Goal: Task Accomplishment & Management: Complete application form

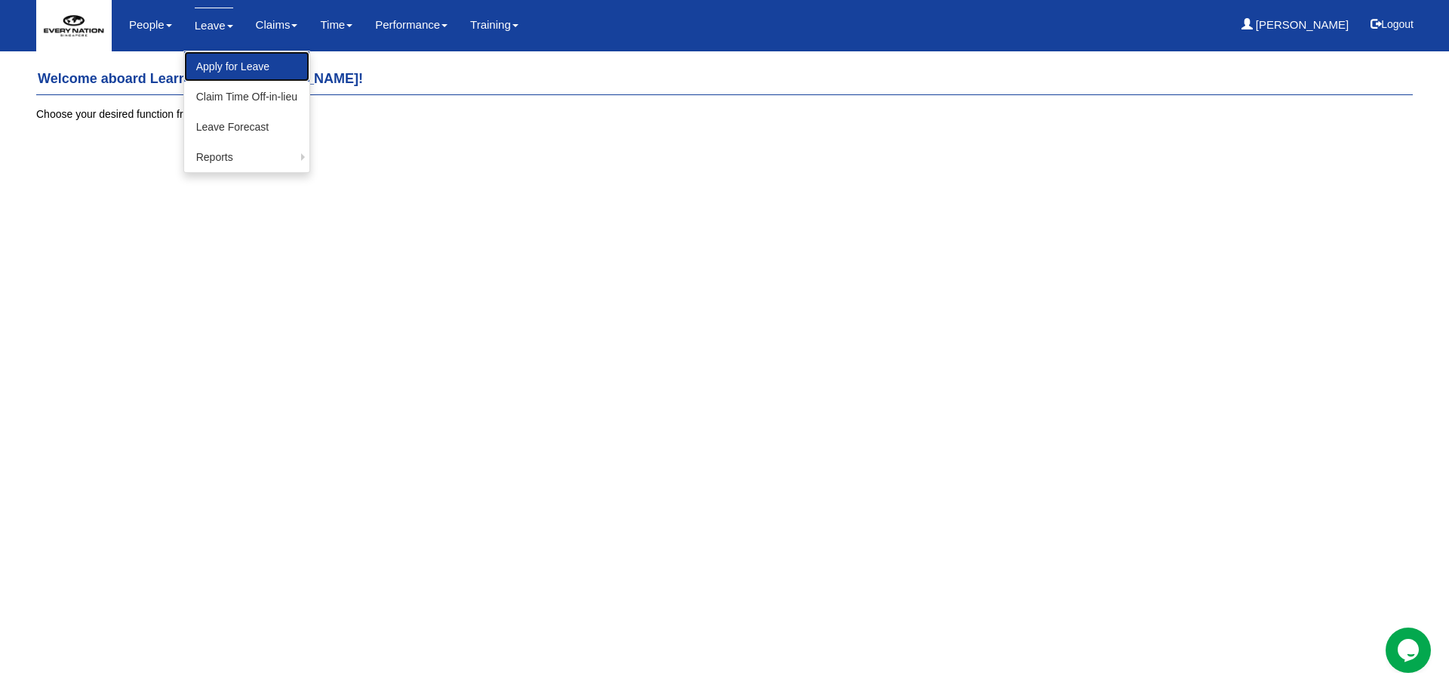
click at [235, 73] on link "Apply for Leave" at bounding box center [246, 66] width 125 height 30
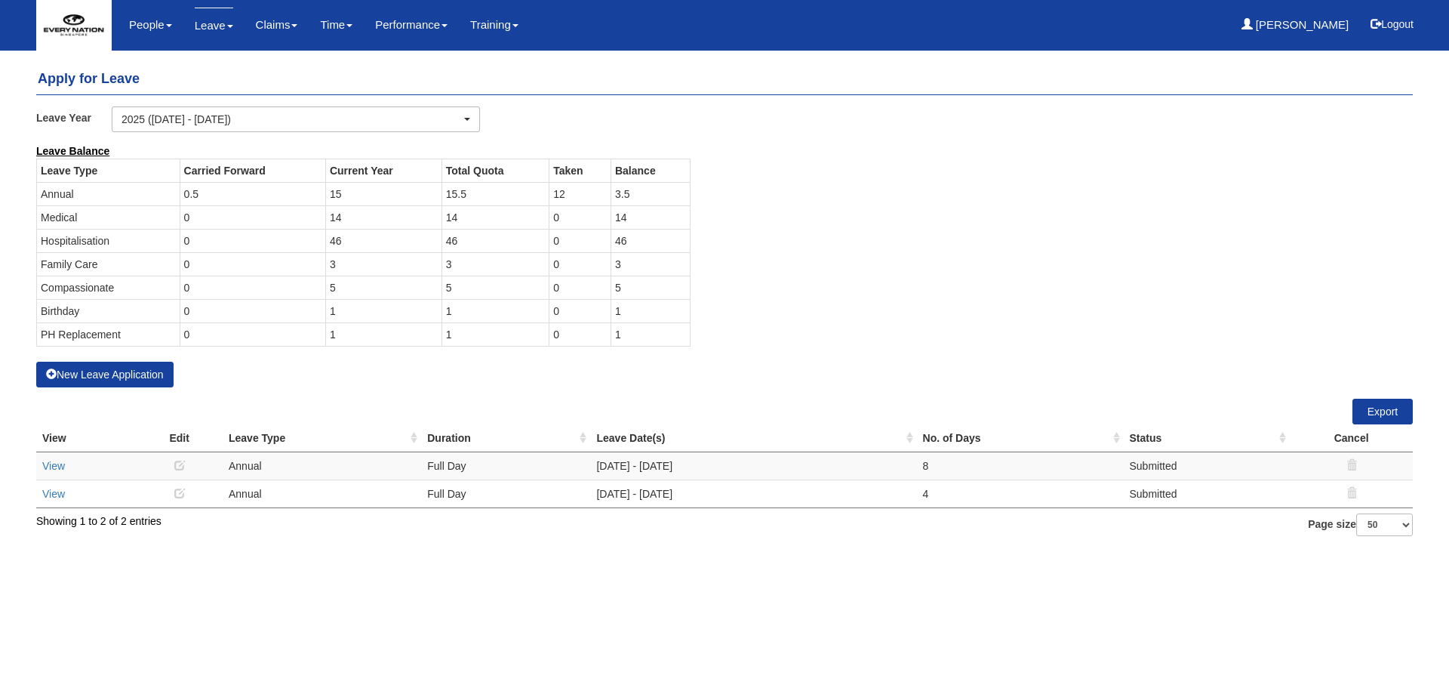
select select "50"
click at [803, 551] on html "Toggle navigation People Personal Information Staff Directory Leave Apply for L…" at bounding box center [724, 275] width 1449 height 551
drag, startPoint x: 619, startPoint y: 195, endPoint x: 636, endPoint y: 196, distance: 17.4
click at [636, 196] on td "3.5" at bounding box center [650, 193] width 79 height 23
drag, startPoint x: 629, startPoint y: 226, endPoint x: 38, endPoint y: 220, distance: 590.9
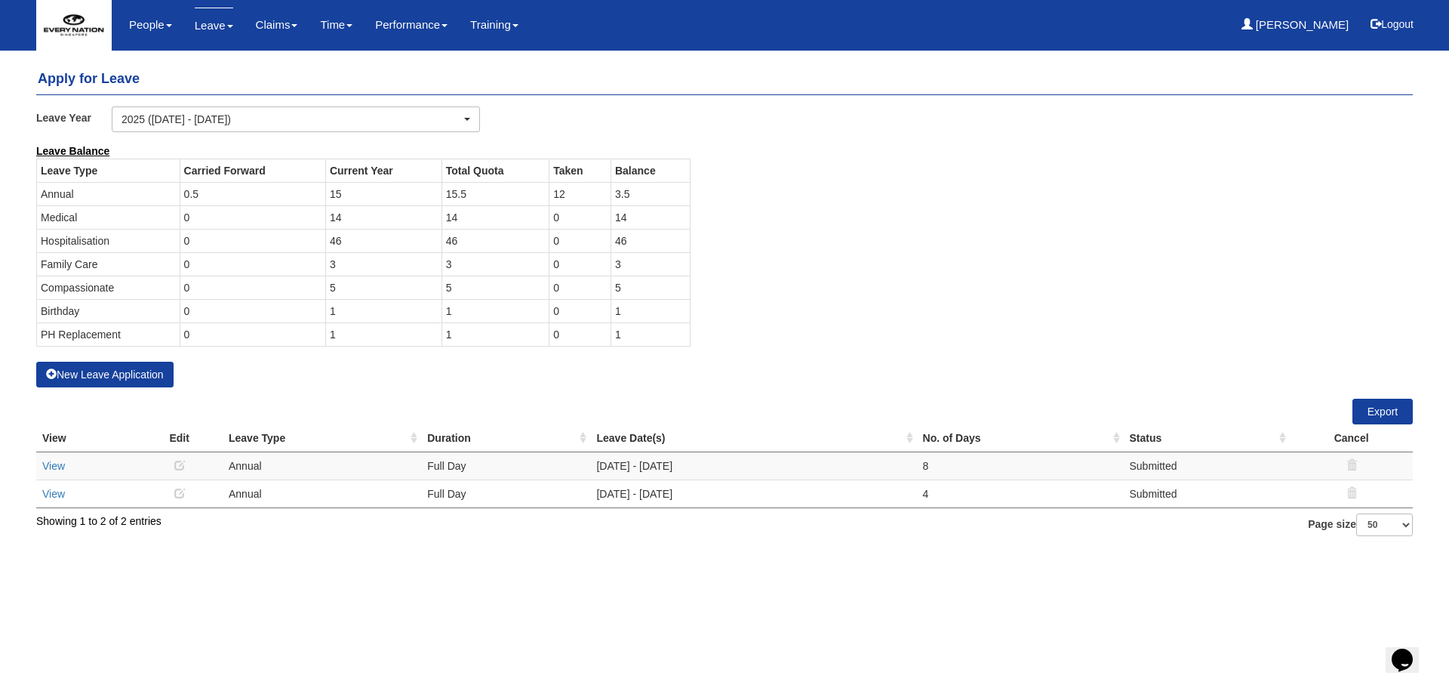
click at [38, 220] on tr "Medical 0 14 14 0 14" at bounding box center [364, 216] width 654 height 23
click at [130, 220] on td "Medical" at bounding box center [108, 216] width 143 height 23
click at [73, 219] on td "Medical" at bounding box center [108, 216] width 143 height 23
click at [60, 223] on td "Medical" at bounding box center [108, 216] width 143 height 23
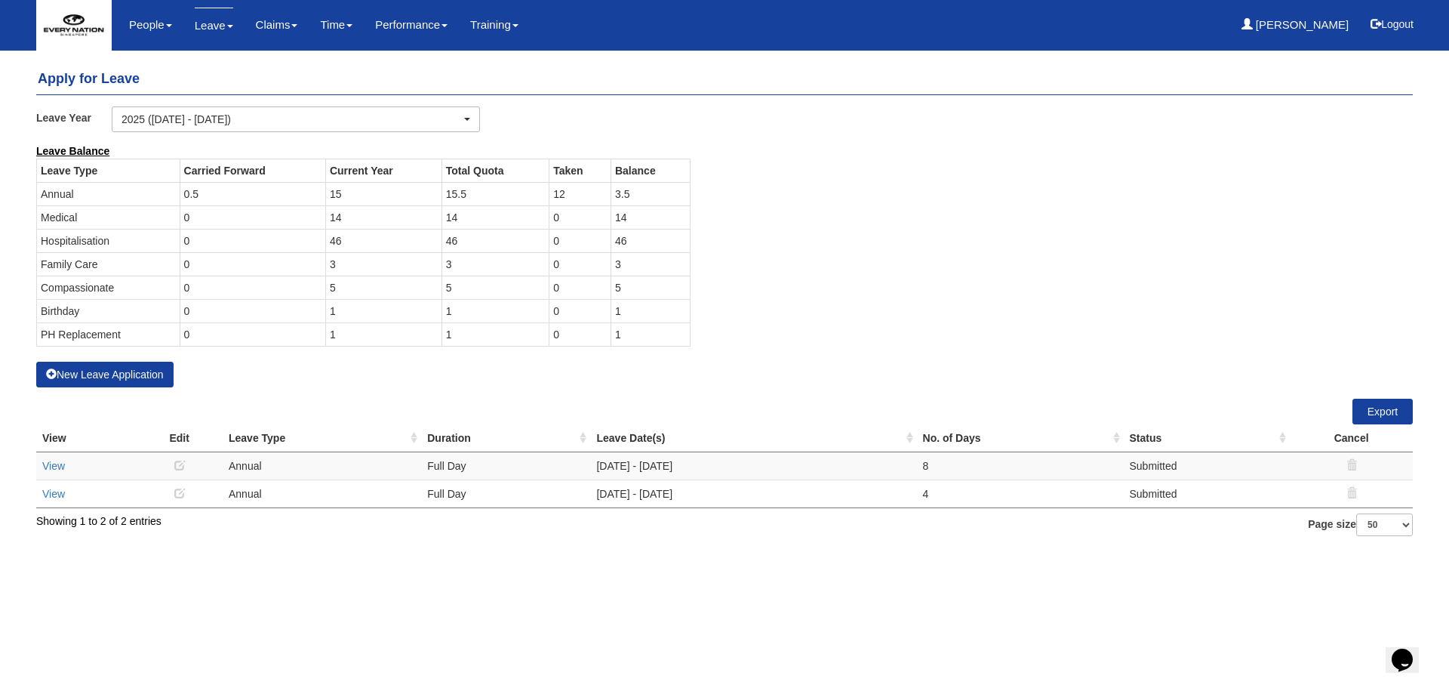
click at [92, 223] on td "Medical" at bounding box center [108, 216] width 143 height 23
click at [237, 75] on link "Apply for Leave" at bounding box center [246, 66] width 125 height 30
select select "50"
click at [158, 375] on button "New Leave Application" at bounding box center [104, 374] width 137 height 26
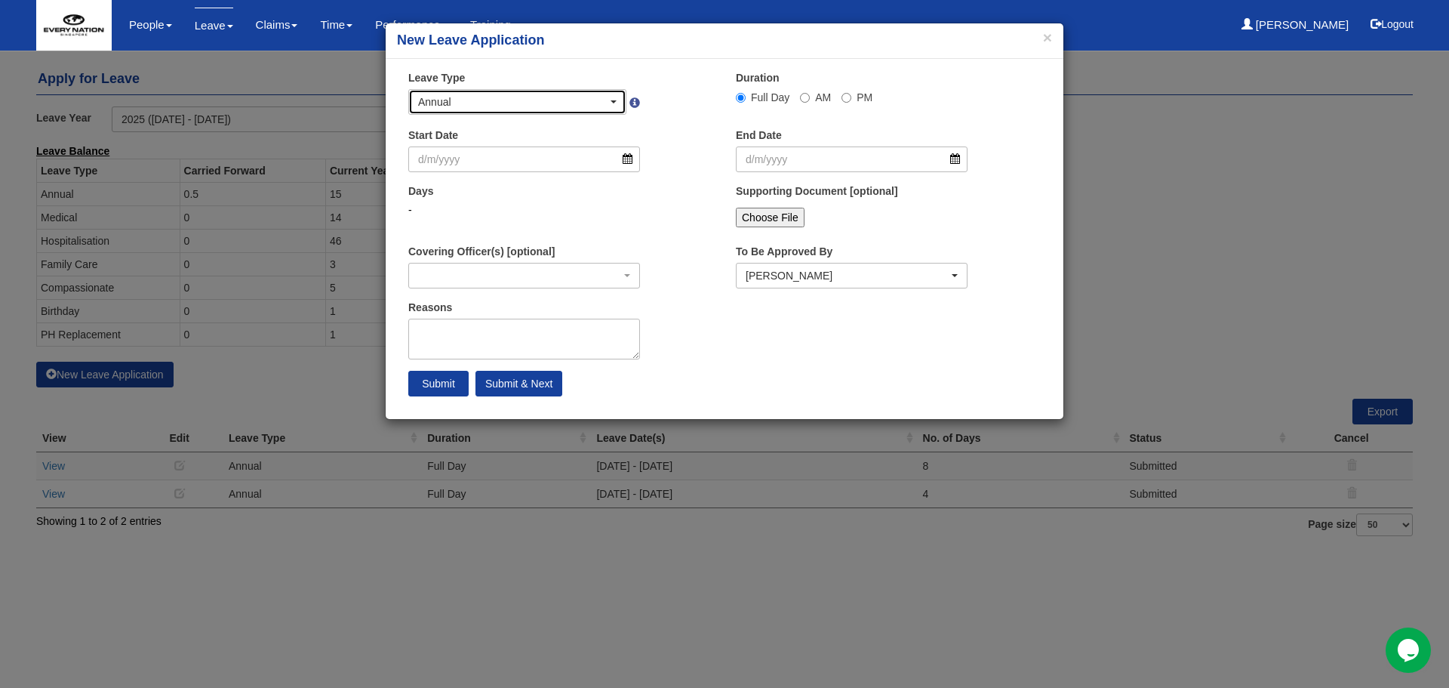
click at [601, 106] on div "Annual" at bounding box center [512, 101] width 189 height 15
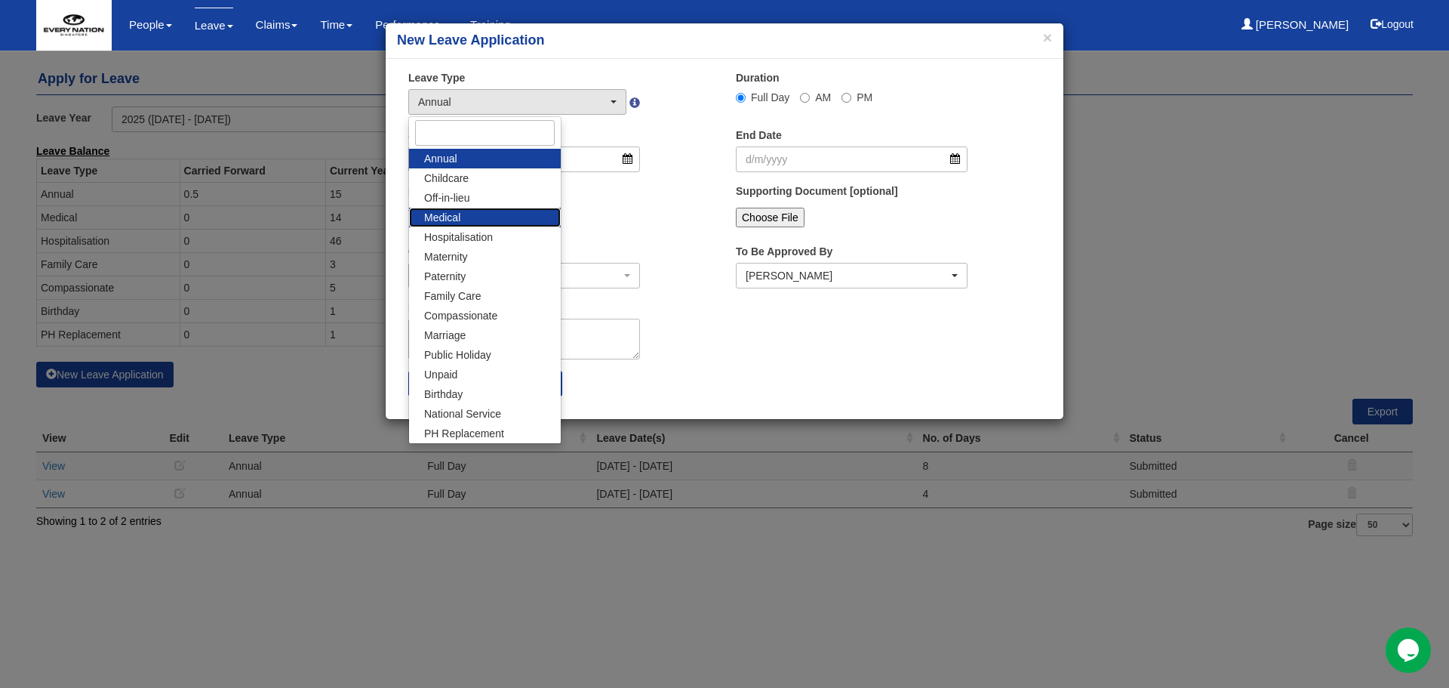
click at [500, 217] on link "Medical" at bounding box center [485, 218] width 152 height 20
select select "4"
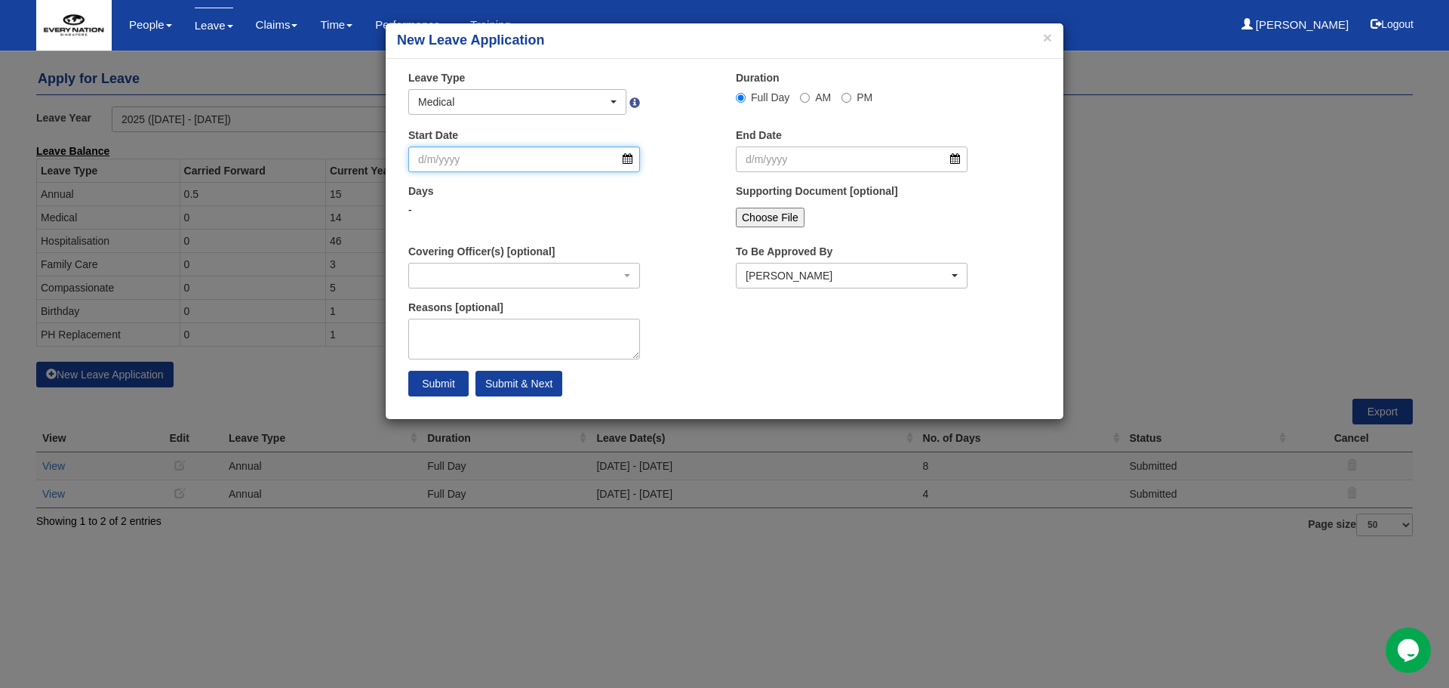
click at [627, 164] on input "Start Date" at bounding box center [524, 159] width 232 height 26
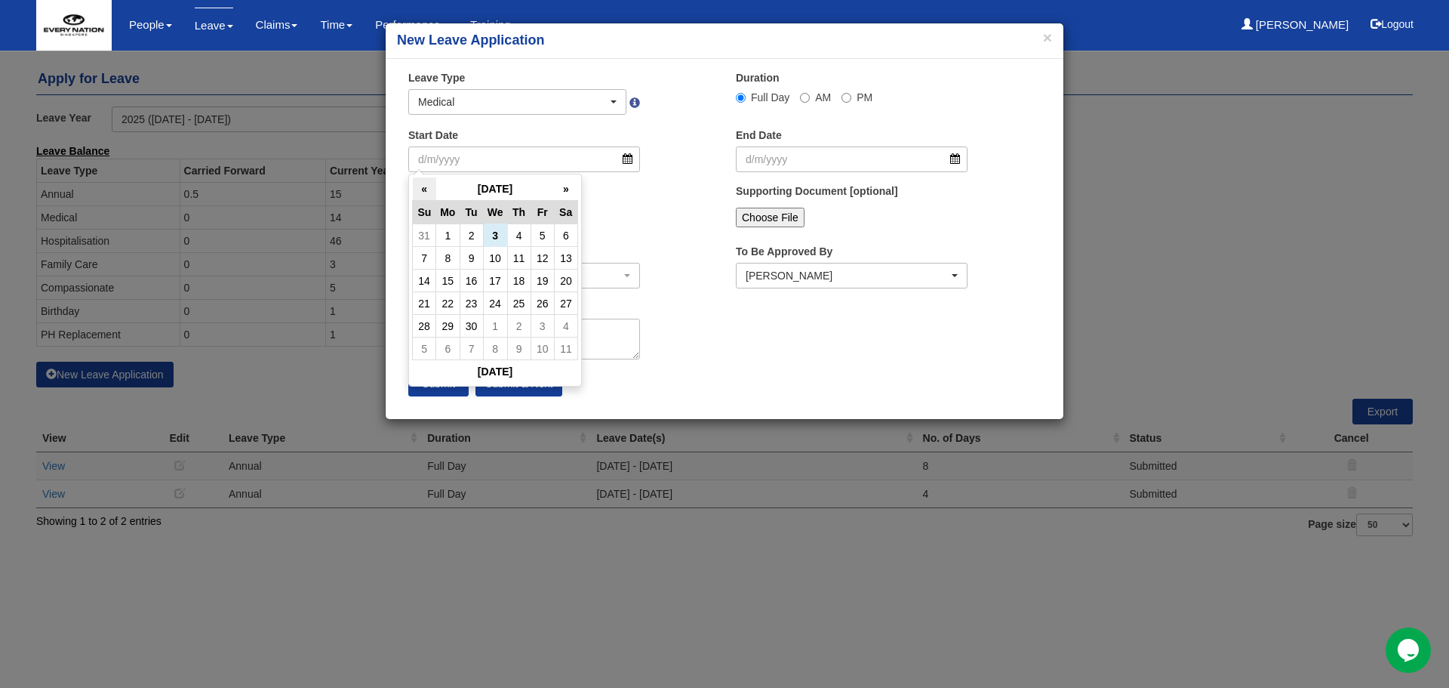
click at [420, 195] on th "«" at bounding box center [424, 188] width 23 height 23
click at [546, 328] on td "29" at bounding box center [542, 326] width 23 height 23
type input "29/8/2025"
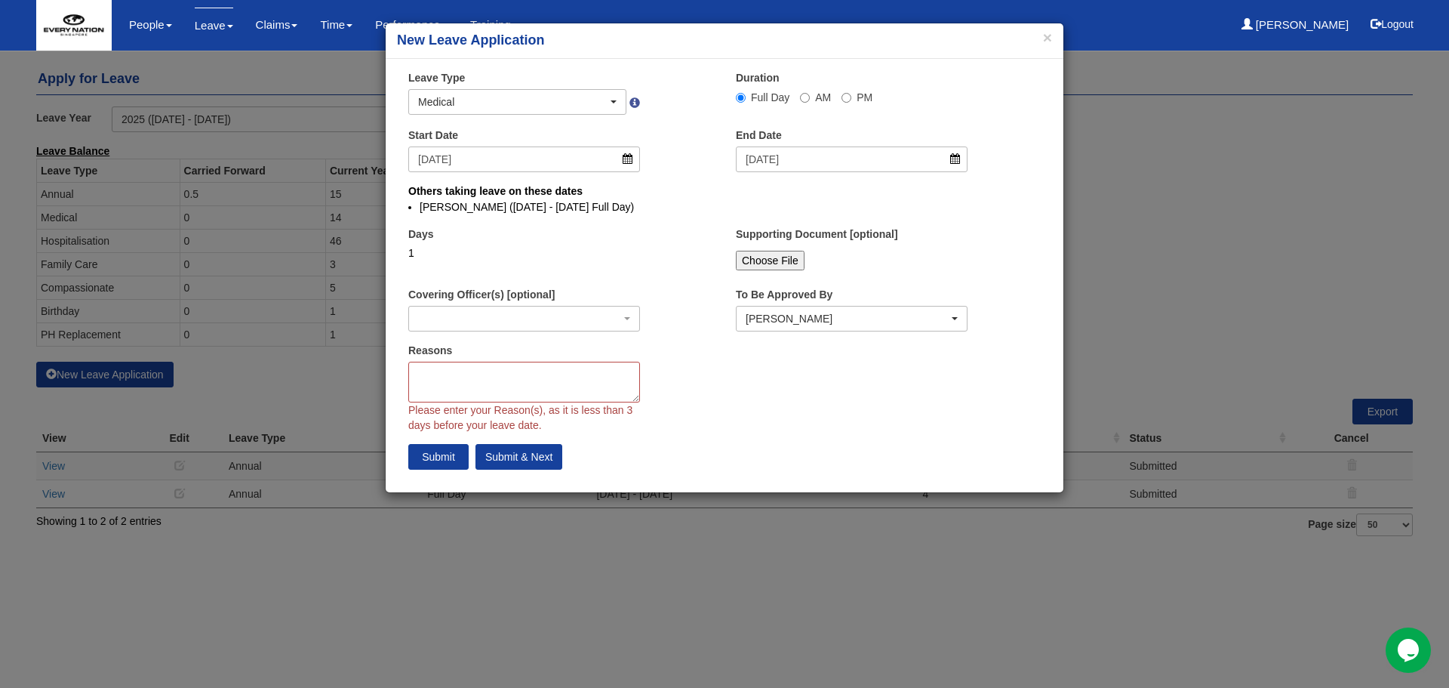
select select
click at [961, 164] on input "29/8/2025" at bounding box center [852, 159] width 232 height 26
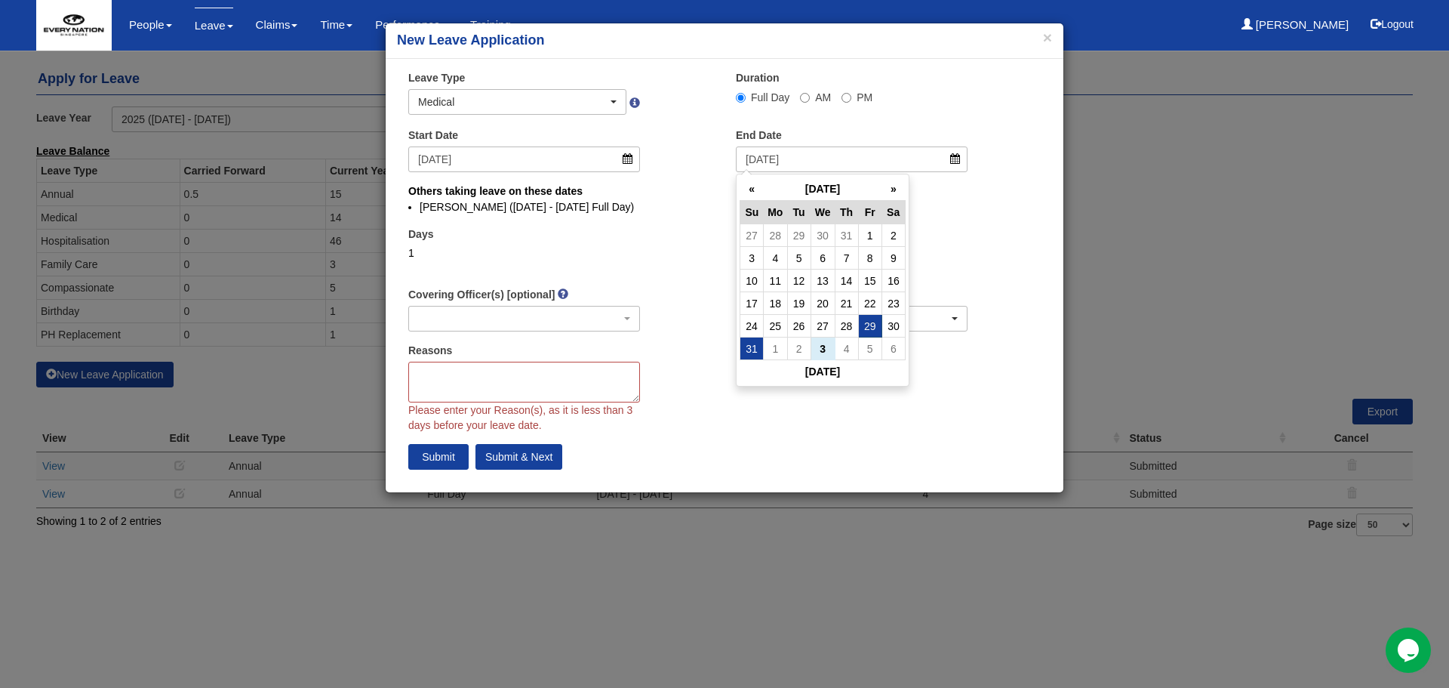
click at [756, 355] on td "31" at bounding box center [751, 348] width 23 height 23
type input "31/8/2025"
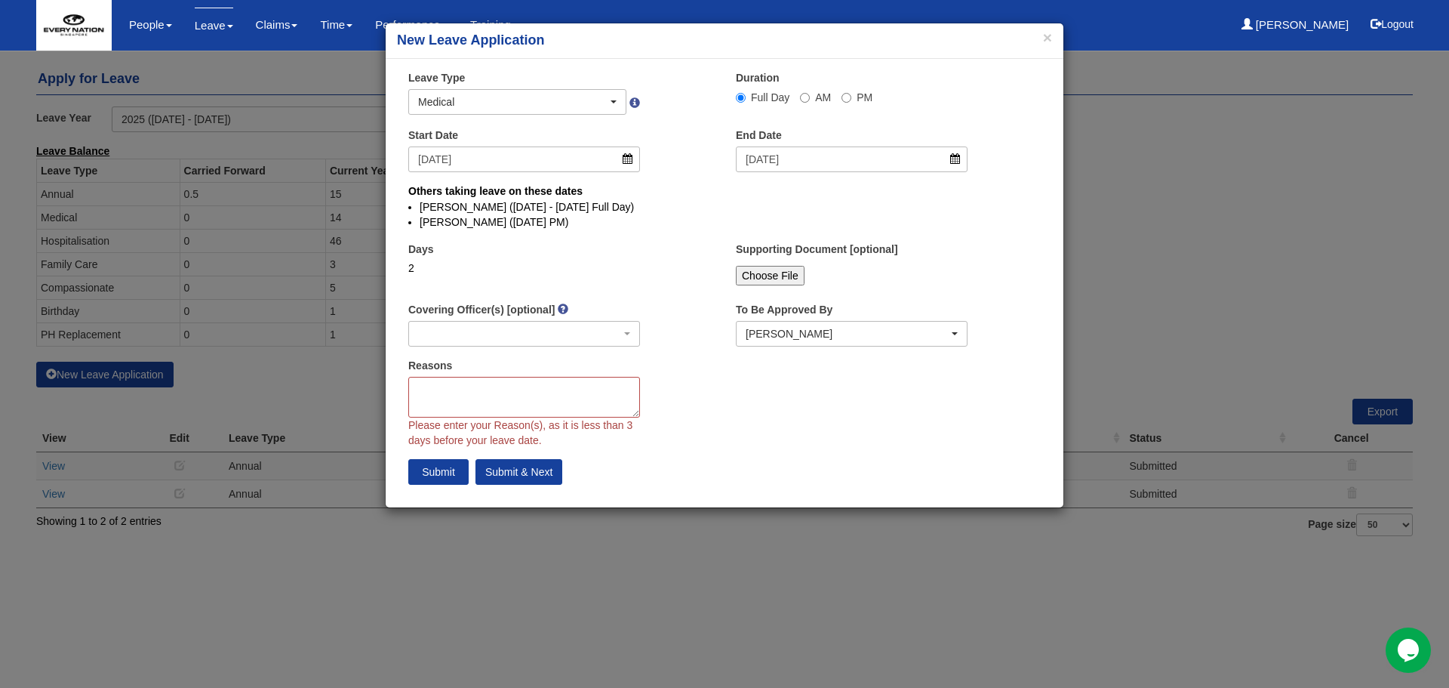
select select
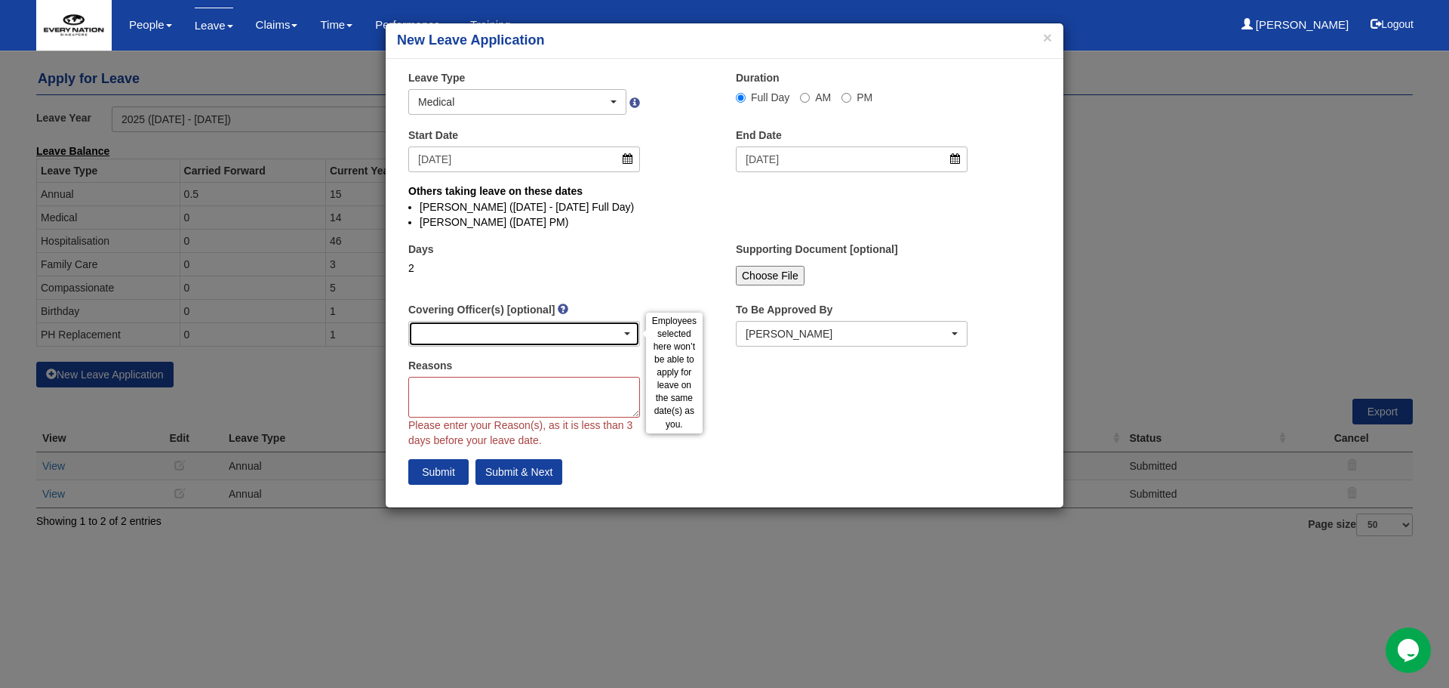
click at [545, 340] on div "button" at bounding box center [524, 333] width 230 height 24
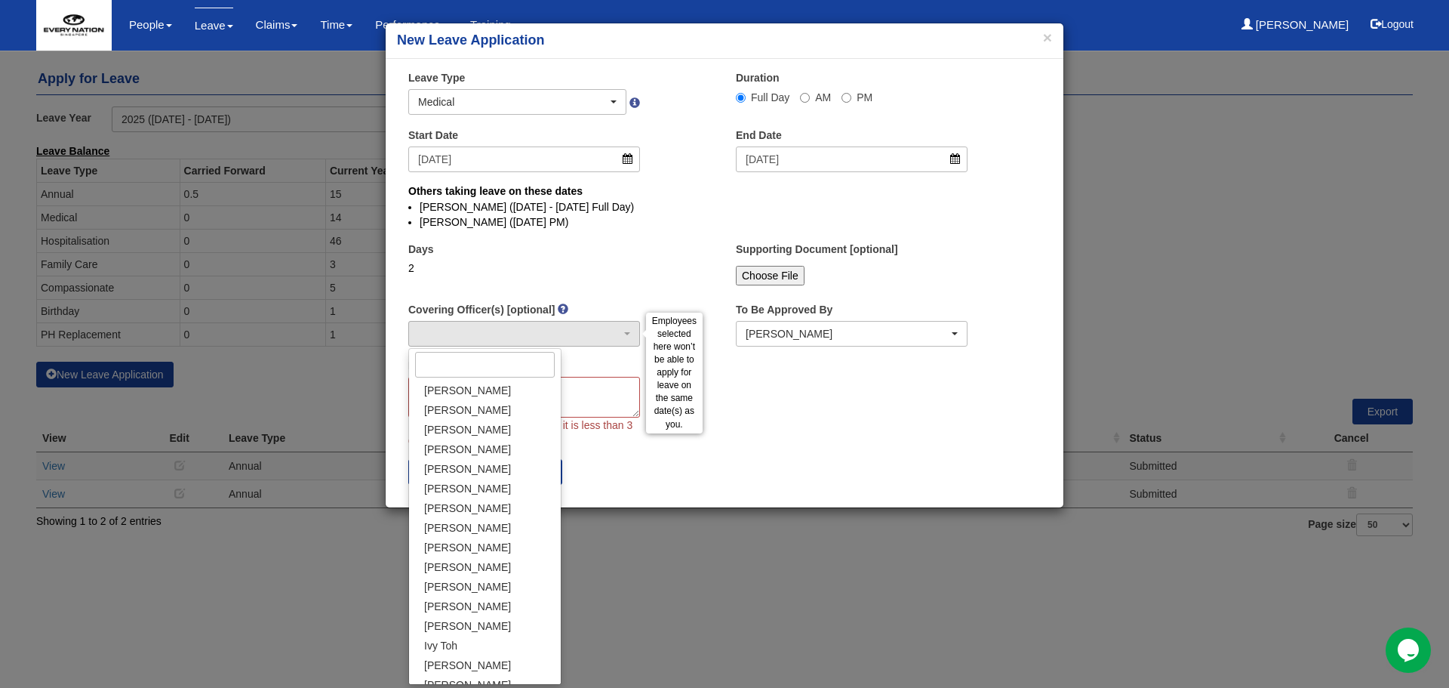
click at [750, 414] on div "× Leave Type Annual Childcare Off-in-lieu Medical Hospitalisation Maternity Pat…" at bounding box center [725, 283] width 678 height 426
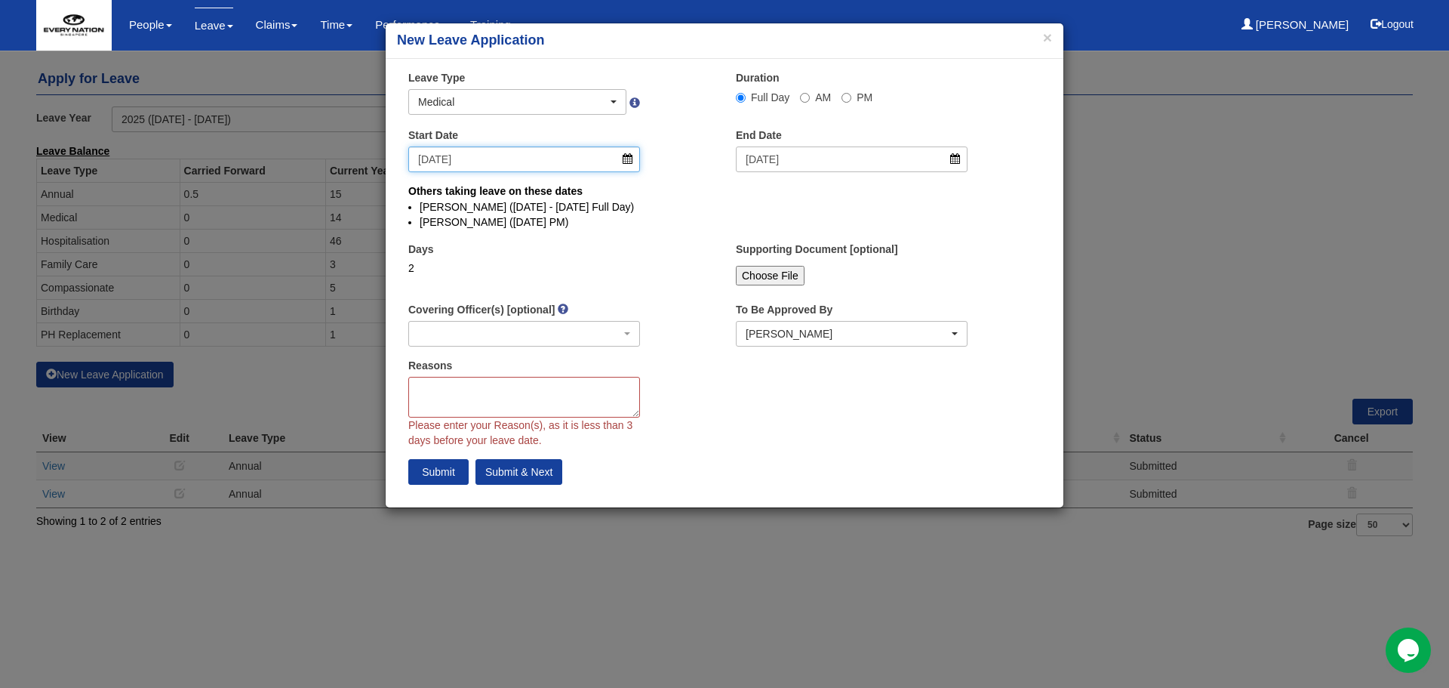
click at [630, 163] on input "29/8/2025" at bounding box center [524, 159] width 232 height 26
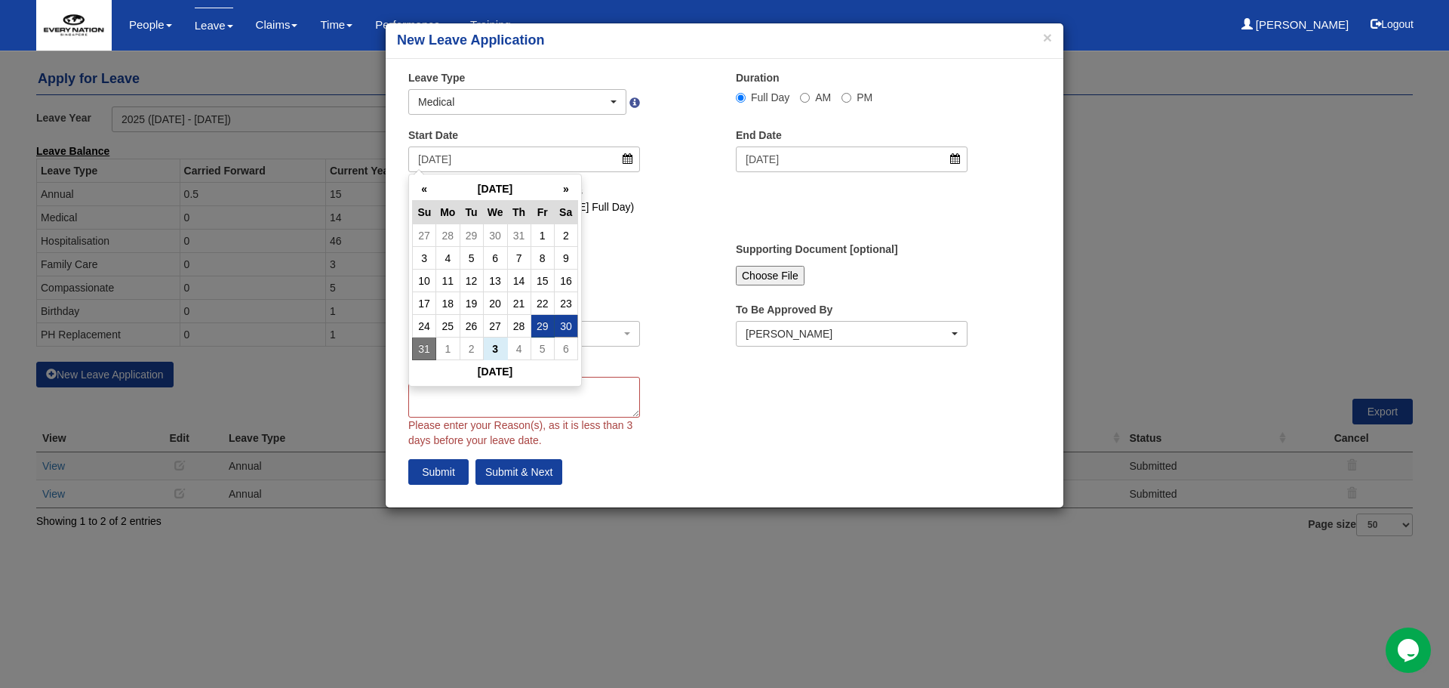
click at [558, 328] on td "30" at bounding box center [565, 326] width 23 height 23
type input "30/8/2025"
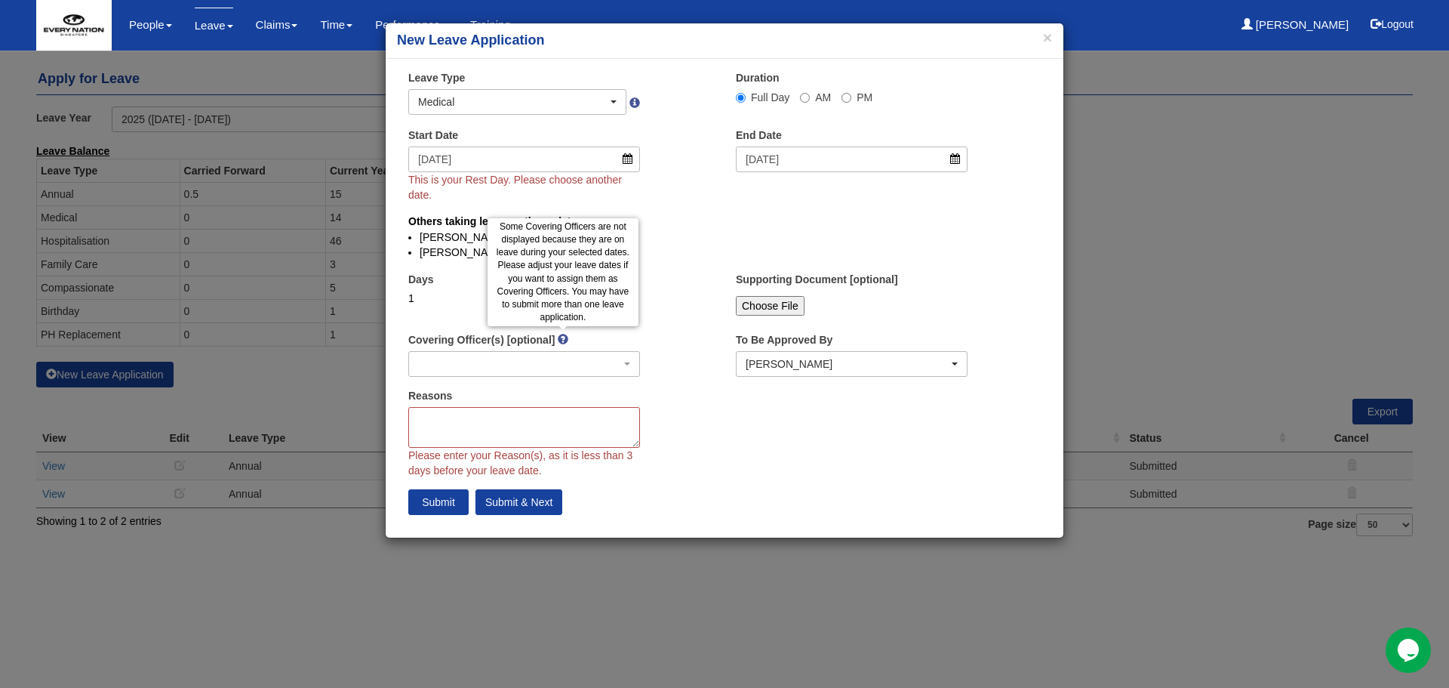
select select
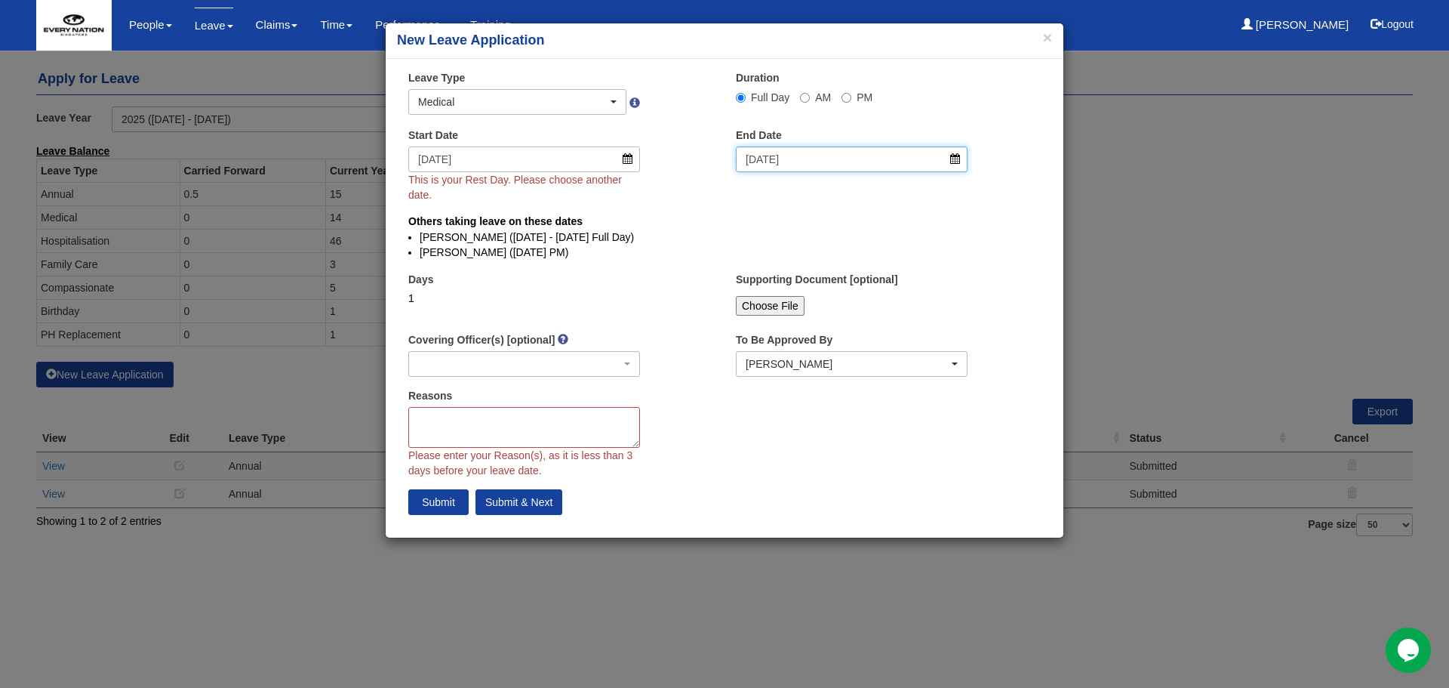
click at [958, 161] on input "31/8/2025" at bounding box center [852, 159] width 232 height 26
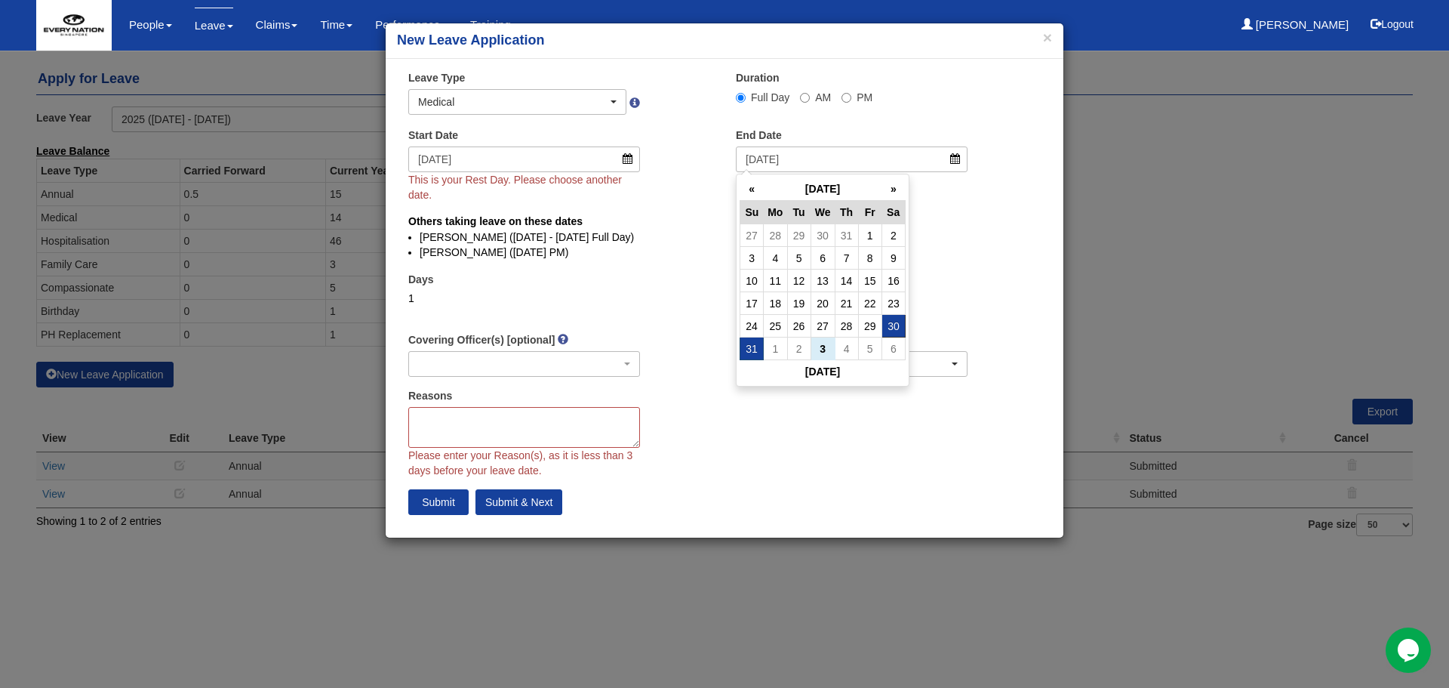
click at [894, 329] on td "30" at bounding box center [892, 326] width 23 height 23
type input "30/8/2025"
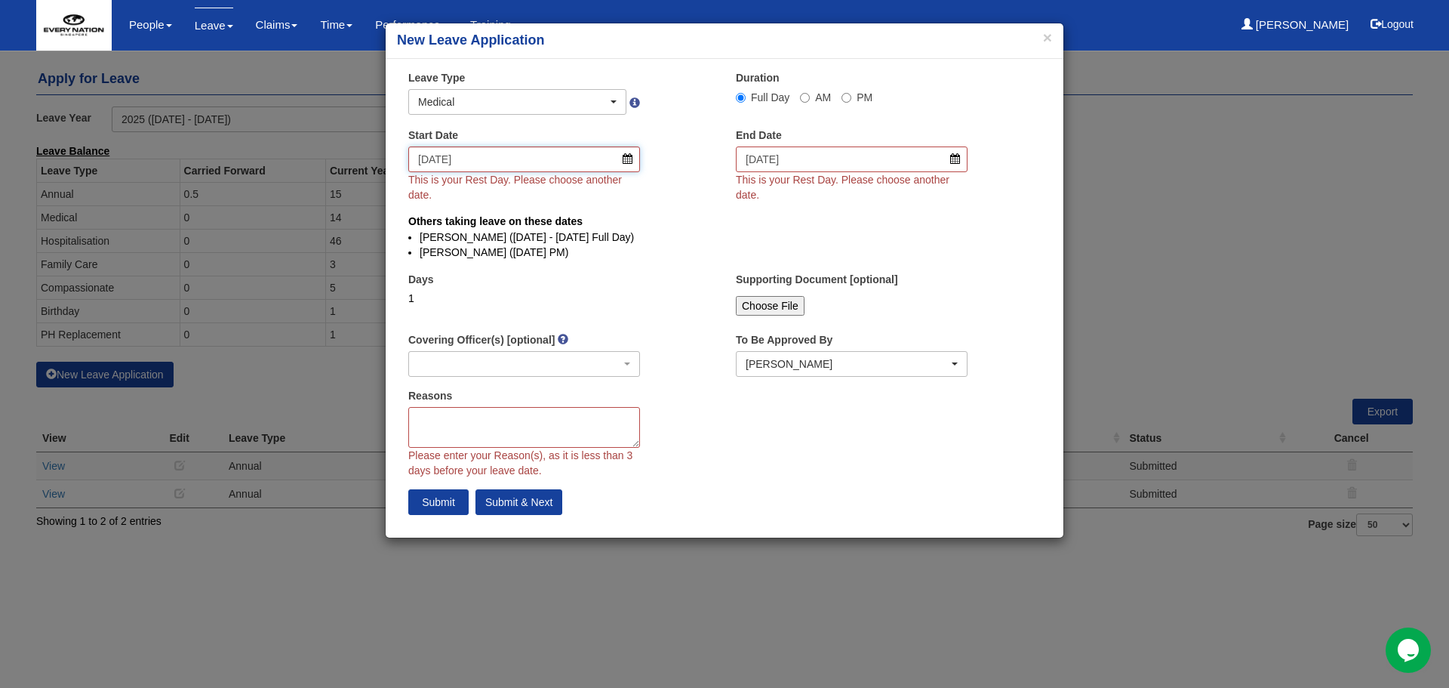
click at [623, 160] on input "30/8/2025" at bounding box center [524, 159] width 232 height 26
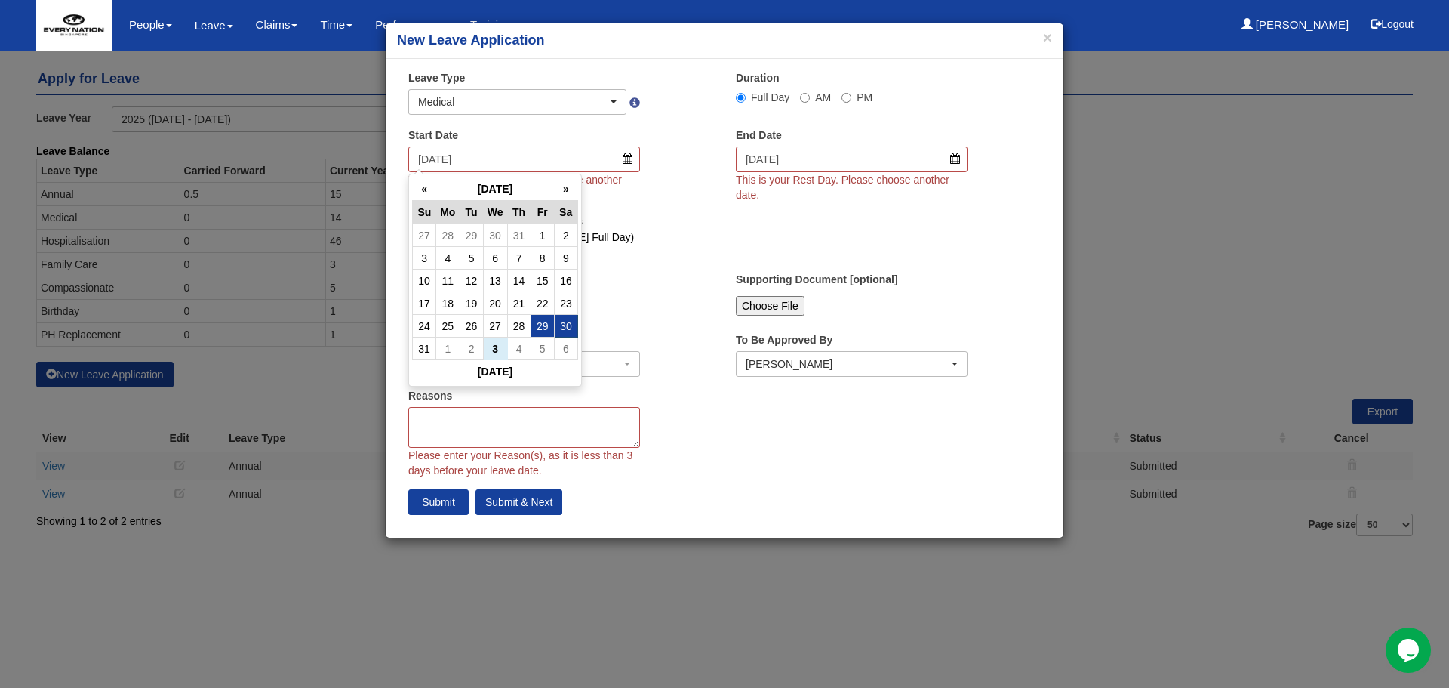
click at [547, 327] on td "29" at bounding box center [542, 326] width 23 height 23
type input "29/8/2025"
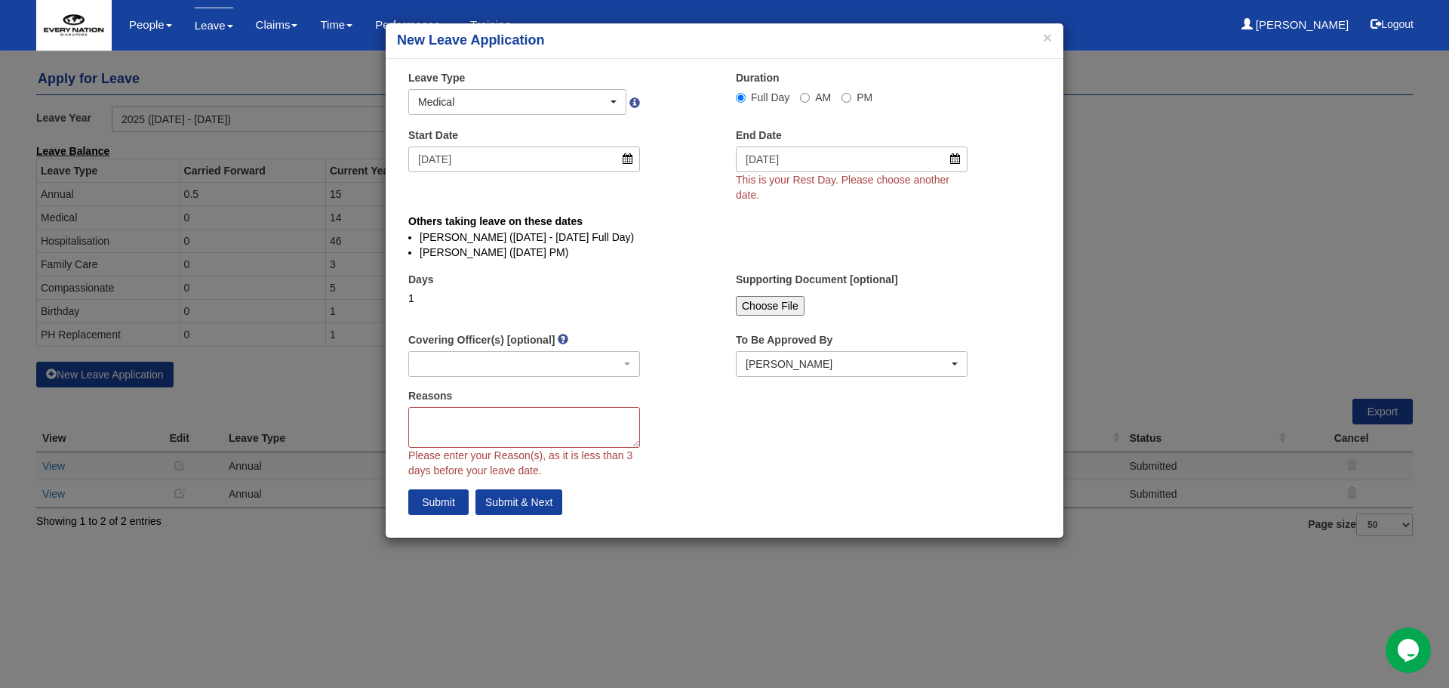
select select
click at [958, 165] on input "30/8/2025" at bounding box center [852, 159] width 232 height 26
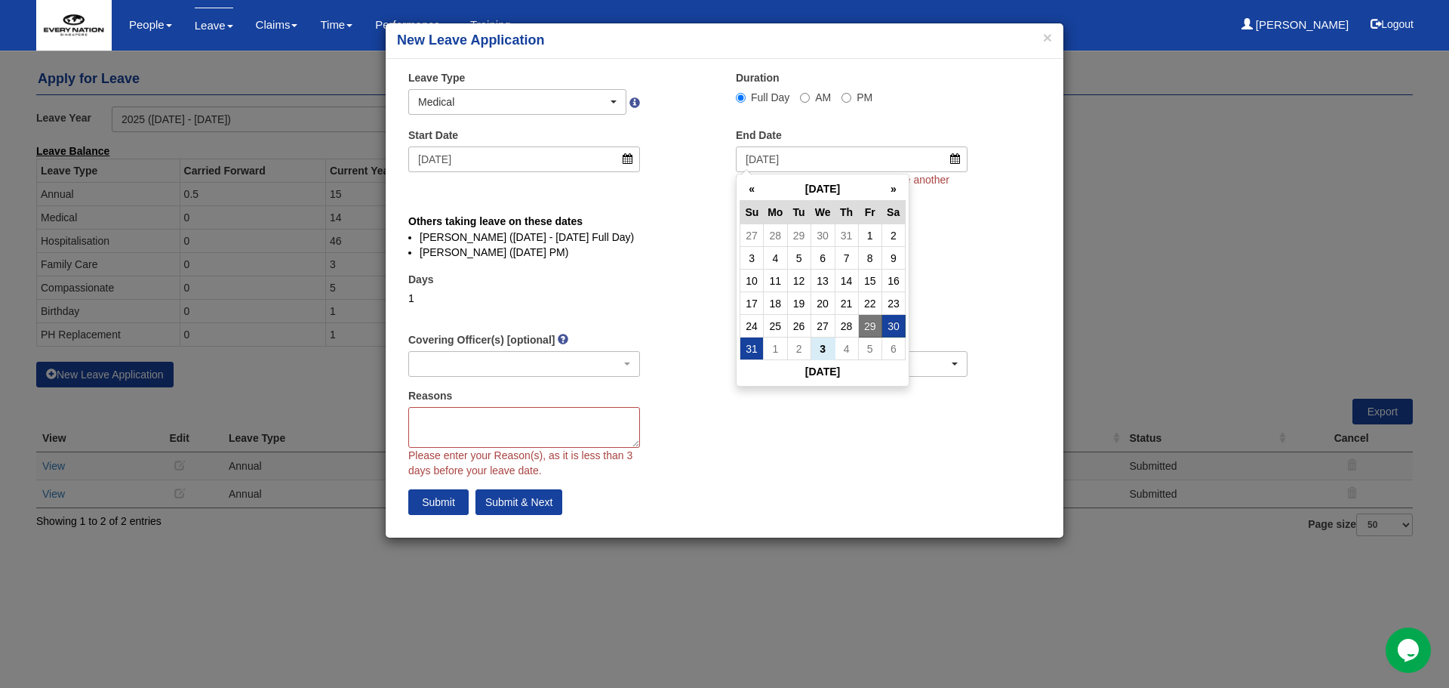
click at [755, 350] on td "31" at bounding box center [751, 348] width 23 height 23
type input "31/8/2025"
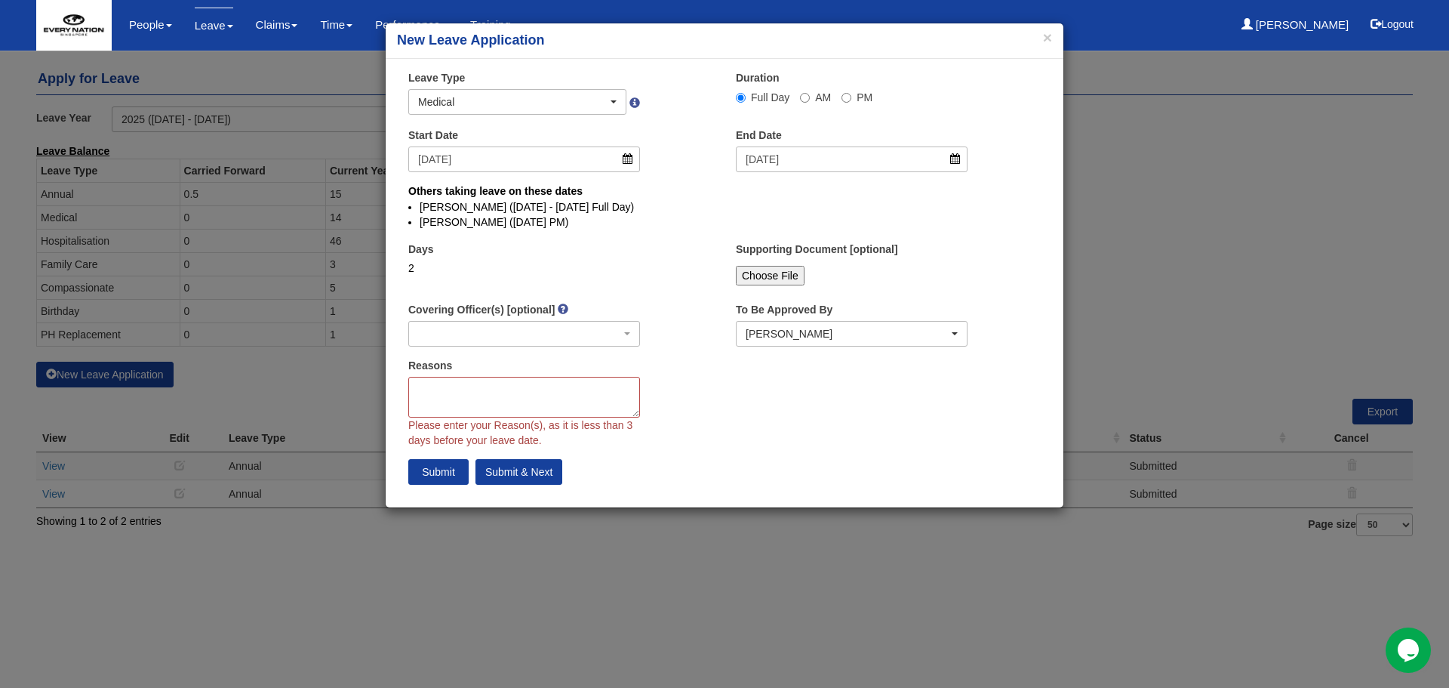
select select
click at [525, 395] on textarea "Reasons" at bounding box center [524, 397] width 232 height 41
click at [528, 392] on textarea "Reasons" at bounding box center [524, 397] width 232 height 41
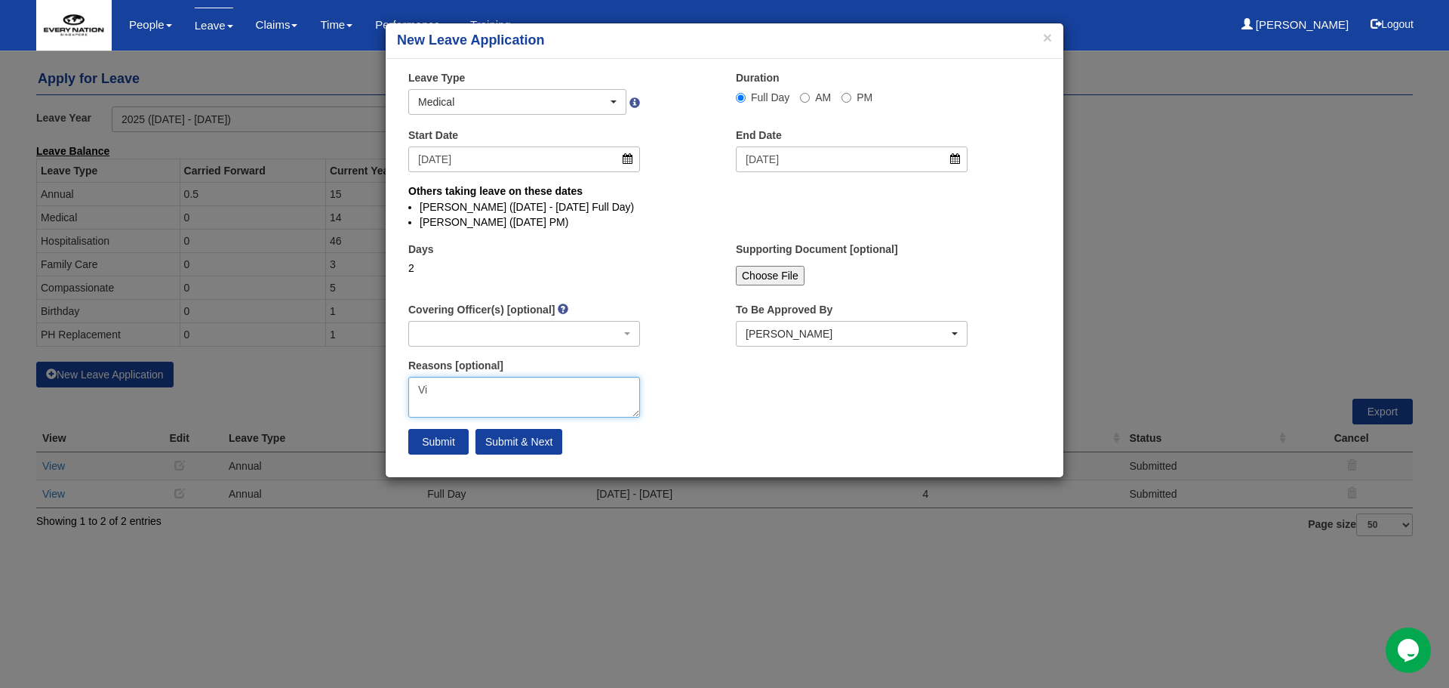
type textarea "V"
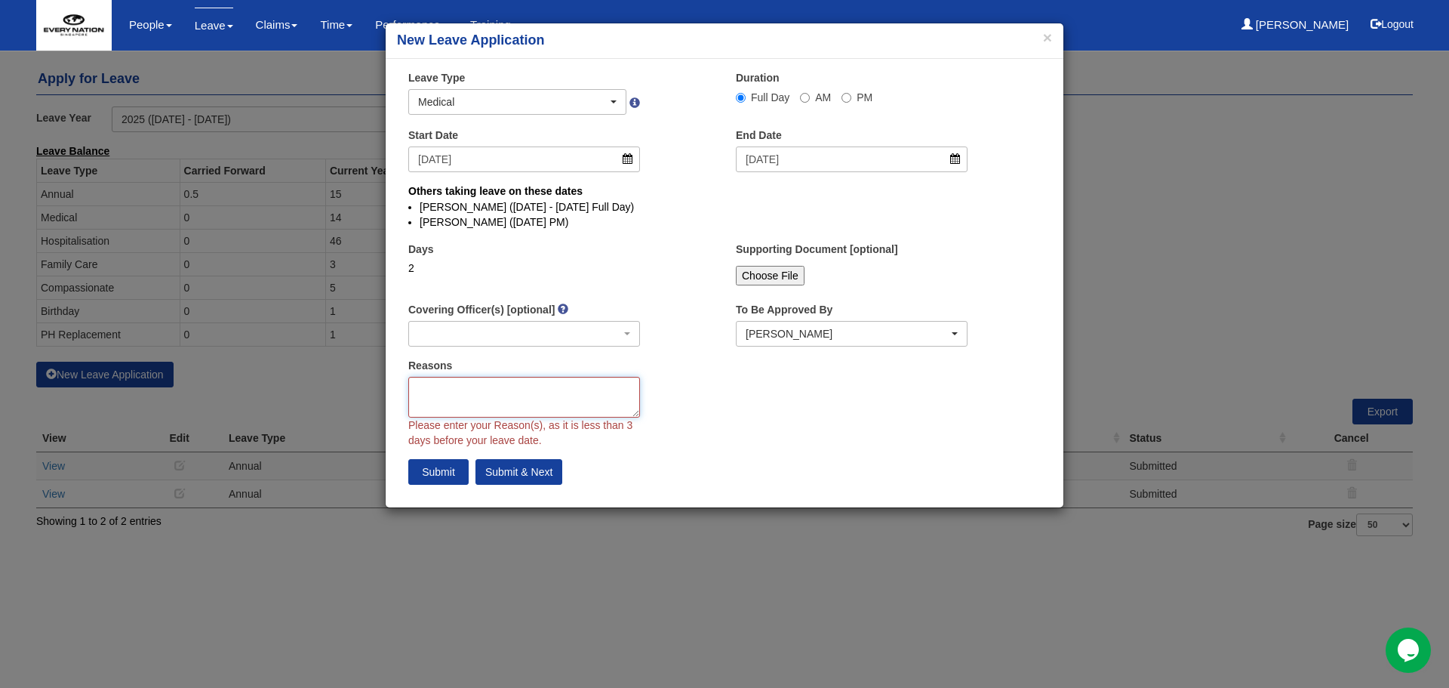
type textarea "R"
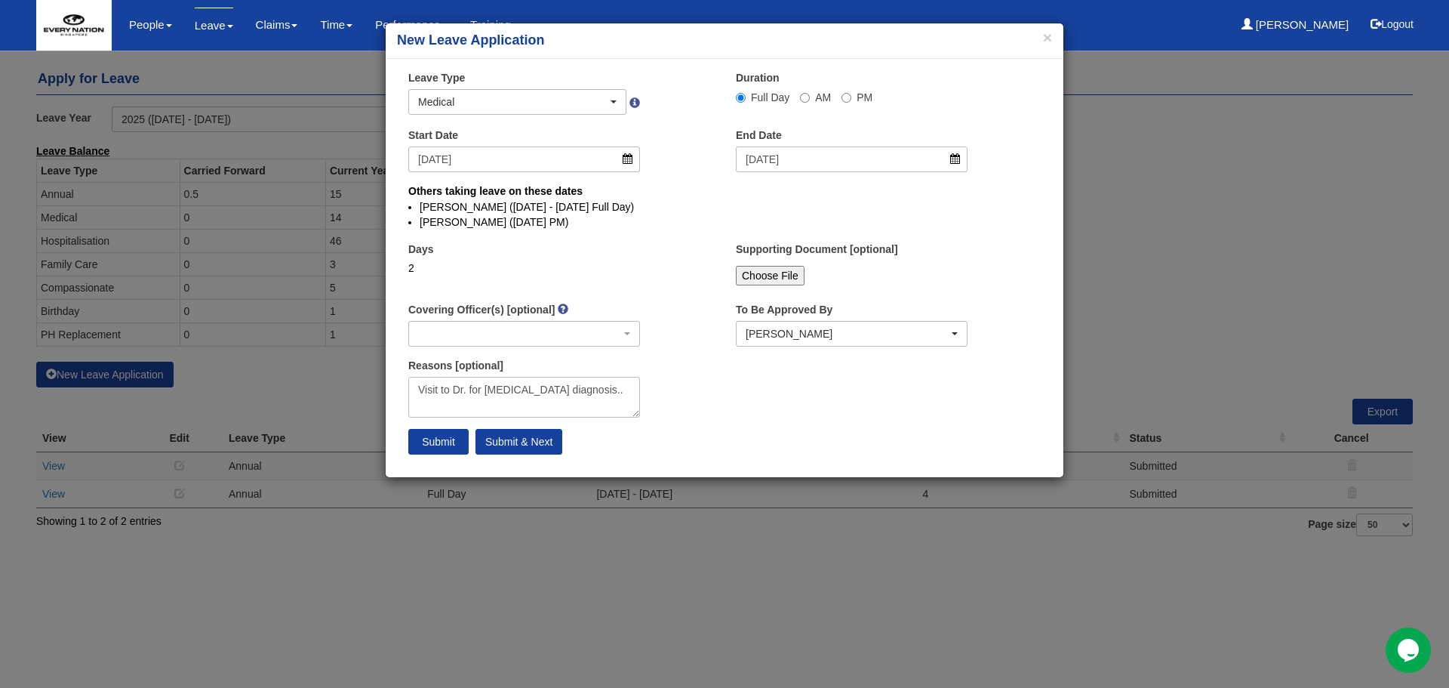
click at [666, 271] on div "Days 2" at bounding box center [561, 269] width 328 height 56
click at [619, 398] on textarea "Visit to Dr. for inguinal hernia diagnosis.." at bounding box center [524, 397] width 232 height 41
click at [626, 392] on textarea "Visit to Dr. for inguinal hernia diagnosis." at bounding box center [524, 397] width 232 height 41
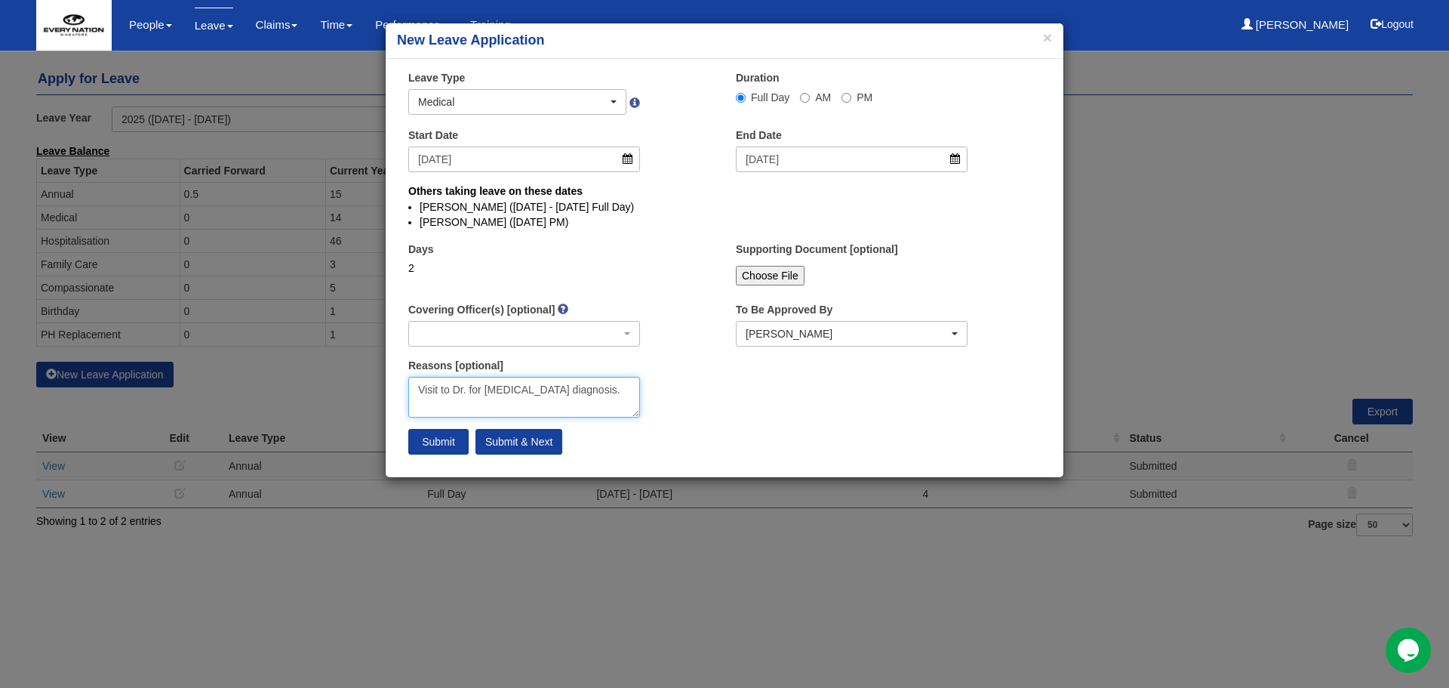
click at [418, 391] on textarea "Visit to Dr. for inguinal hernia diagnosis." at bounding box center [524, 397] width 232 height 41
click at [546, 385] on textarea "Visit to Dr. for inguinal hernia diagnosis." at bounding box center [524, 397] width 232 height 41
click at [545, 385] on textarea "Visit to Dr. for inguinal hernia diagnosis." at bounding box center [524, 397] width 232 height 41
type textarea "Not feeling well and"
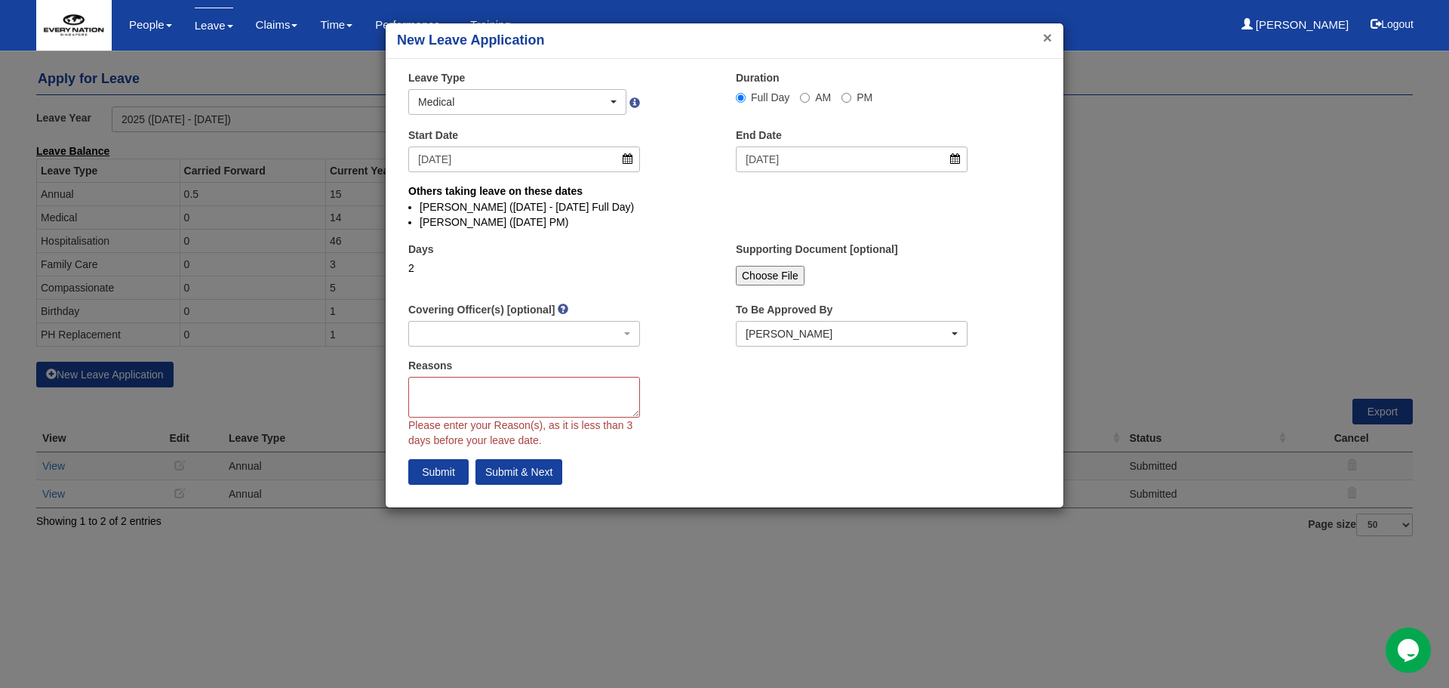
click at [1051, 38] on button "×" at bounding box center [1047, 37] width 9 height 16
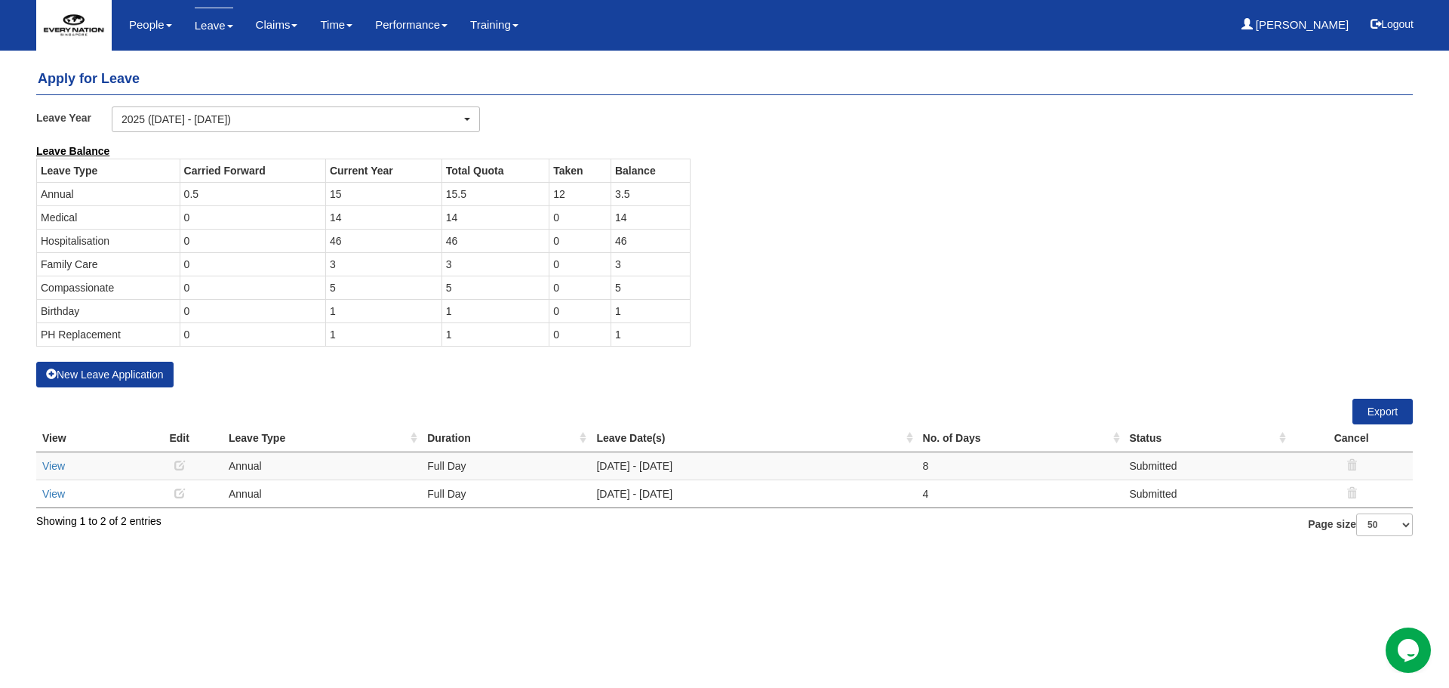
drag, startPoint x: 641, startPoint y: 336, endPoint x: 83, endPoint y: 200, distance: 574.7
click at [42, 197] on tbody "Leave Type Carried Forward Current Year Total Quota Taken Balance Annual 0.5 15…" at bounding box center [364, 251] width 654 height 187
click at [171, 205] on td "Medical" at bounding box center [108, 216] width 143 height 23
drag, startPoint x: 41, startPoint y: 196, endPoint x: 651, endPoint y: 333, distance: 625.6
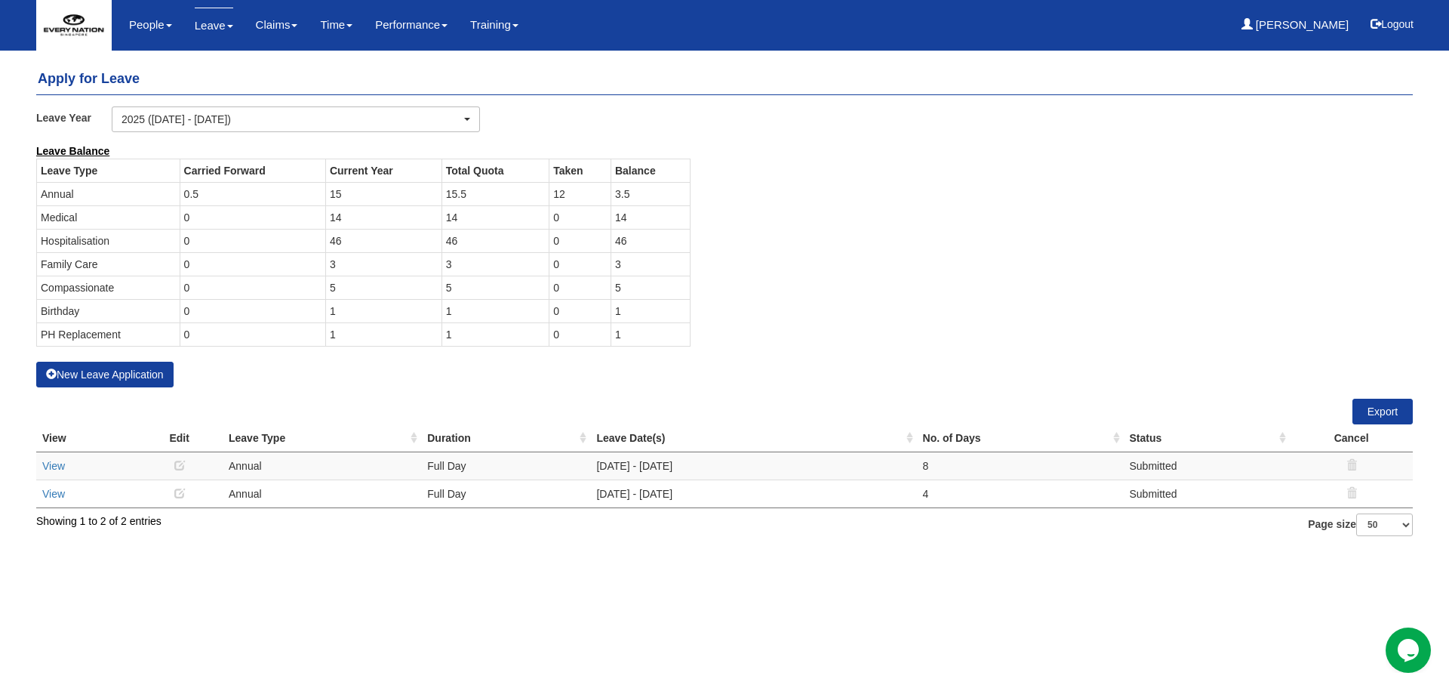
click at [651, 333] on tbody "Leave Type Carried Forward Current Year Total Quota Taken Balance Annual 0.5 15…" at bounding box center [364, 251] width 654 height 187
click at [681, 337] on td "1" at bounding box center [650, 333] width 79 height 23
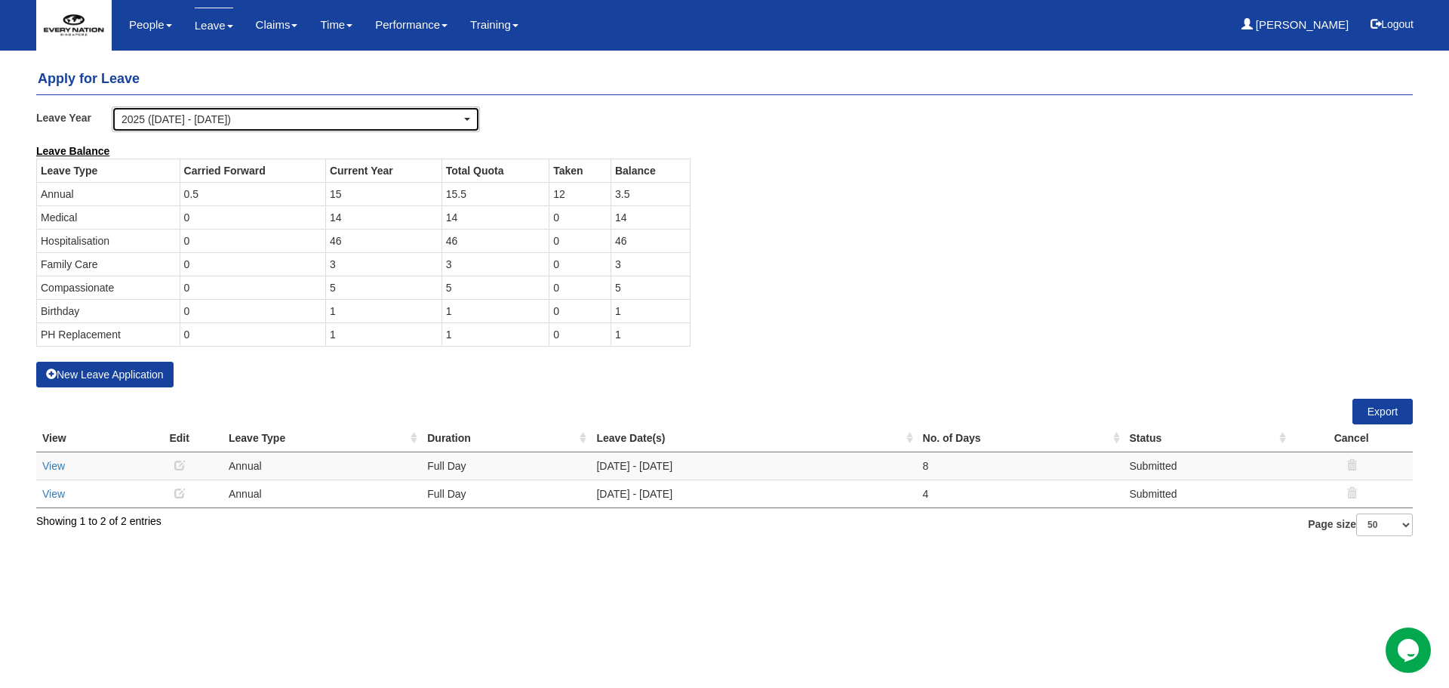
click at [400, 112] on div "2025 (1/1/2025 - 31/12/2025)" at bounding box center [292, 119] width 340 height 15
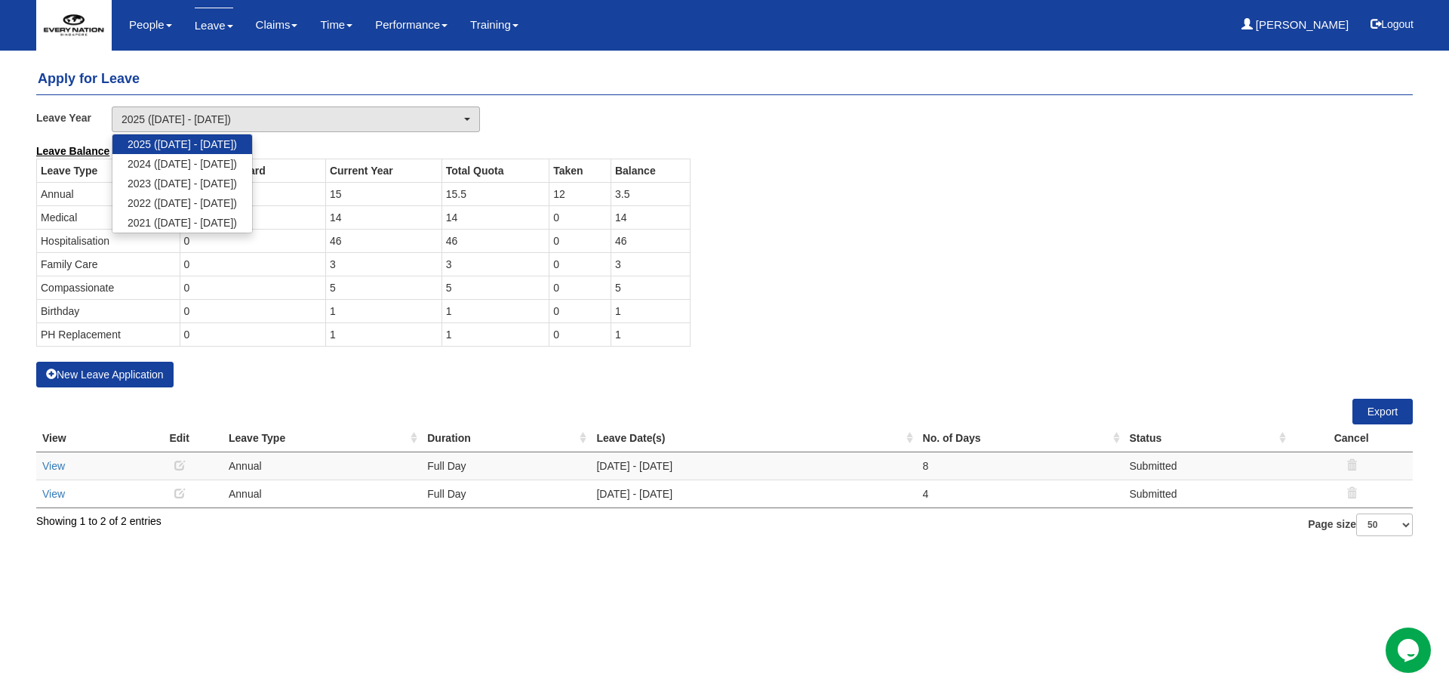
click at [531, 143] on div "Leave Balance Leave Type Carried Forward Current Year Total Quota Taken Balance…" at bounding box center [713, 252] width 1377 height 218
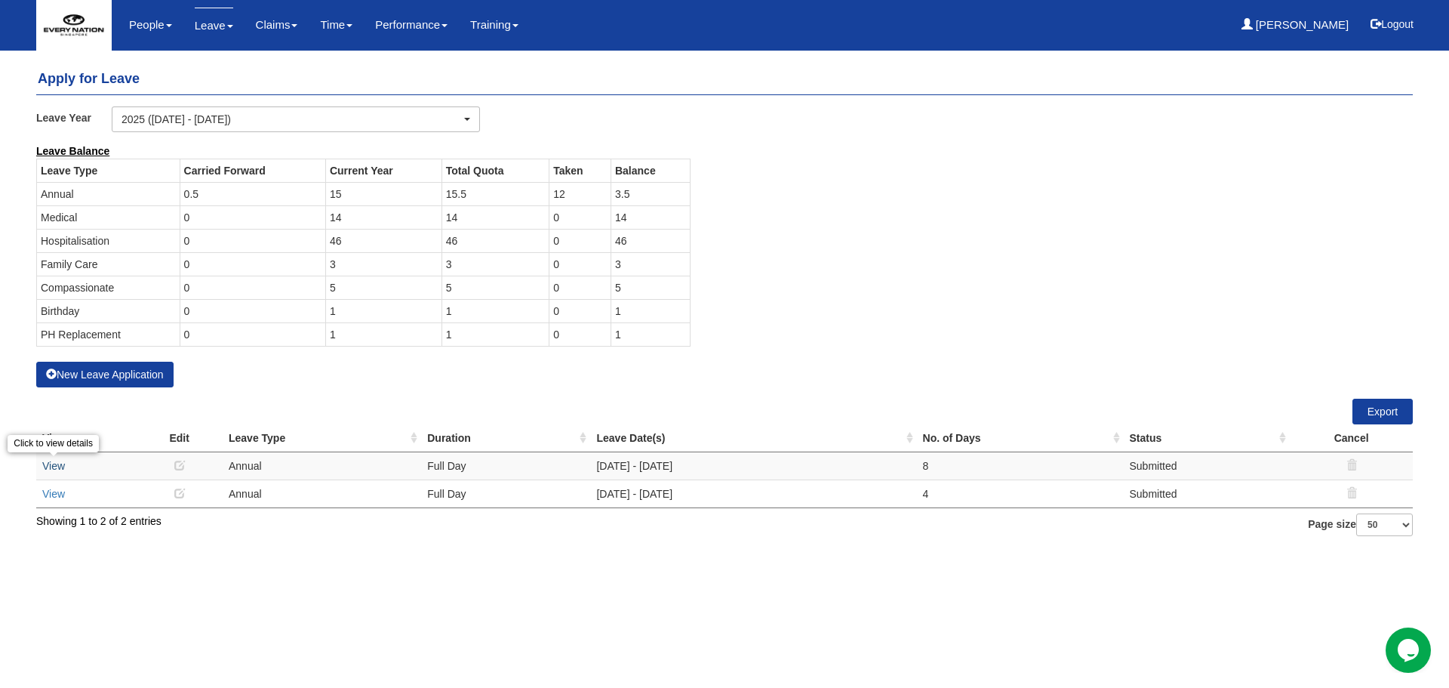
click at [54, 469] on link "View" at bounding box center [53, 466] width 23 height 12
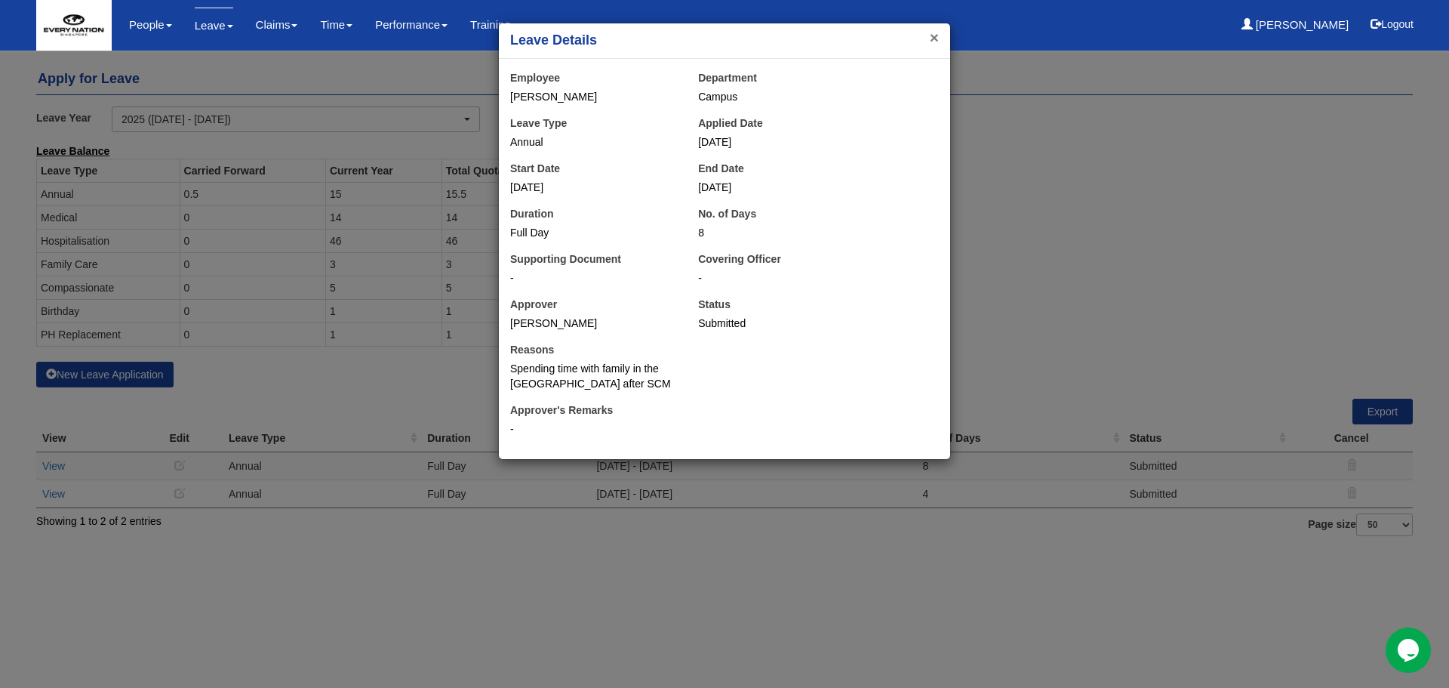
click at [937, 40] on button "×" at bounding box center [934, 37] width 9 height 16
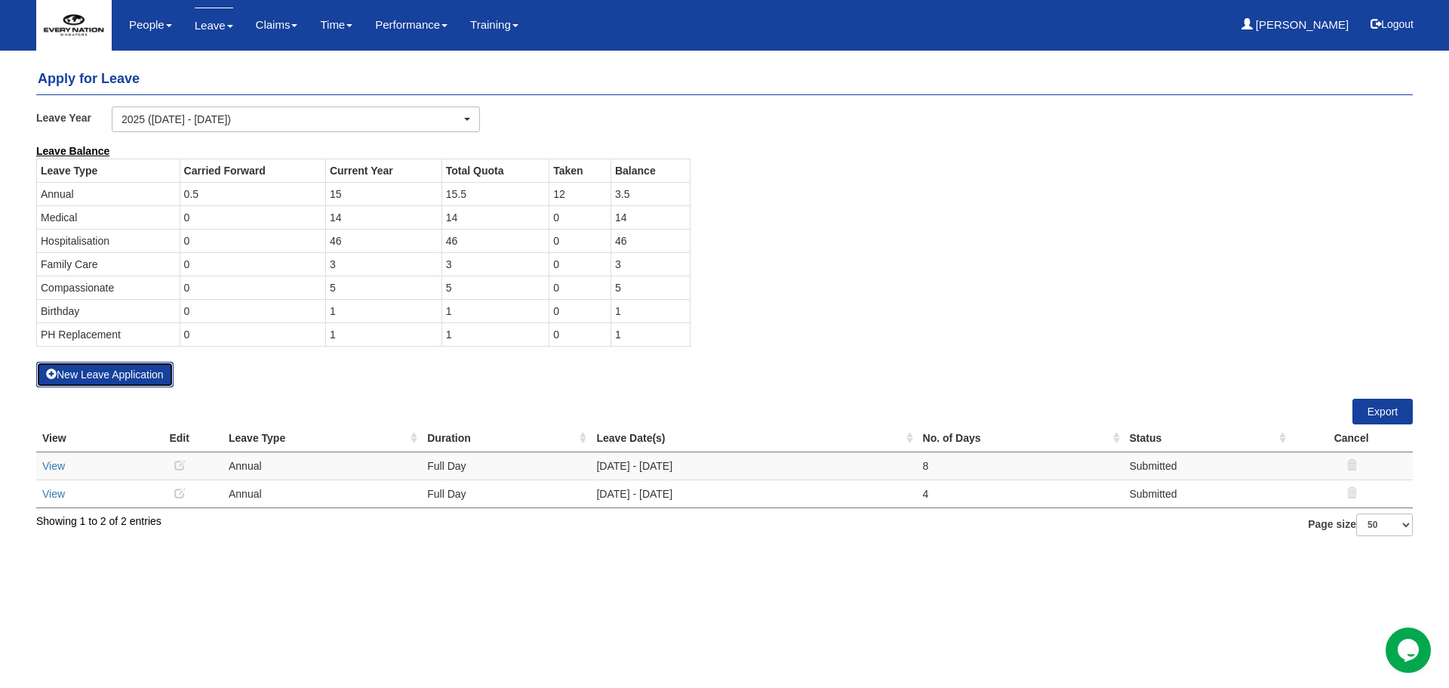
click at [148, 378] on button "New Leave Application" at bounding box center [104, 374] width 137 height 26
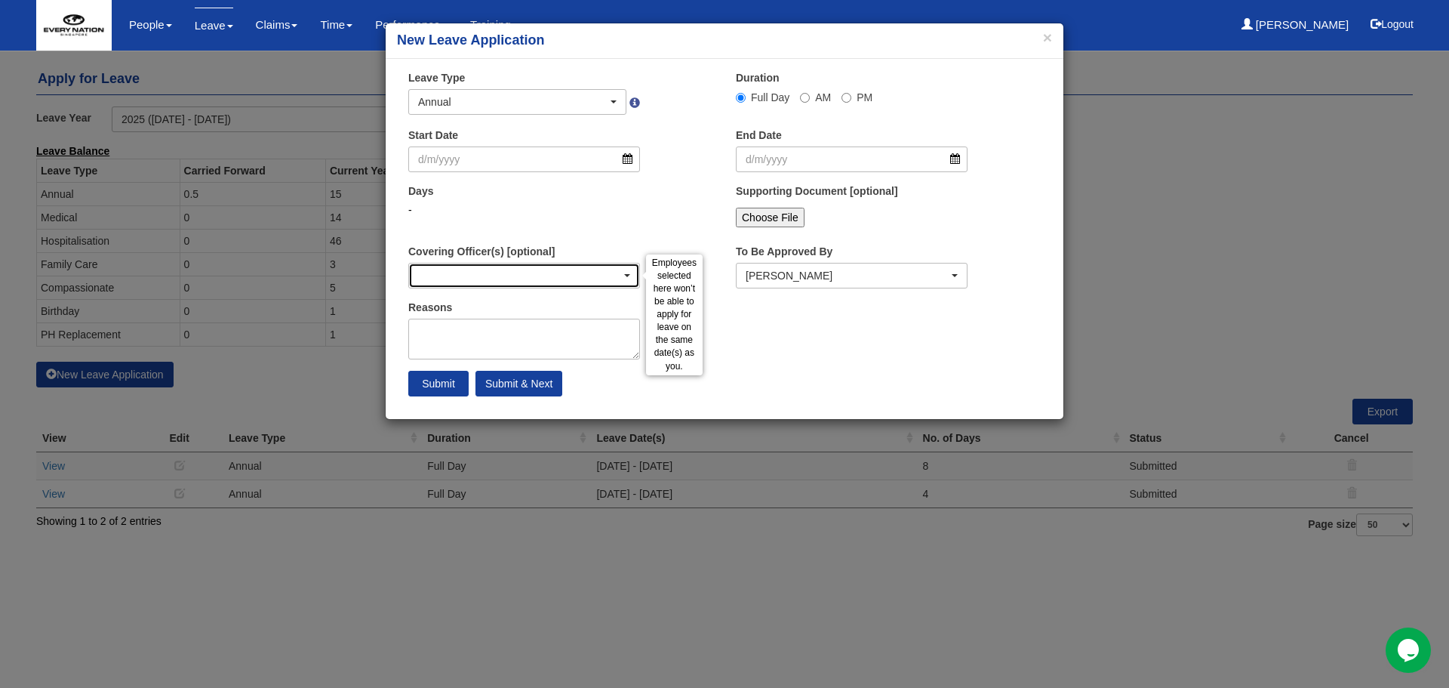
click at [551, 279] on div "button" at bounding box center [524, 275] width 230 height 24
click at [595, 270] on div "button" at bounding box center [524, 275] width 230 height 24
click at [630, 230] on div "Days -" at bounding box center [561, 211] width 328 height 56
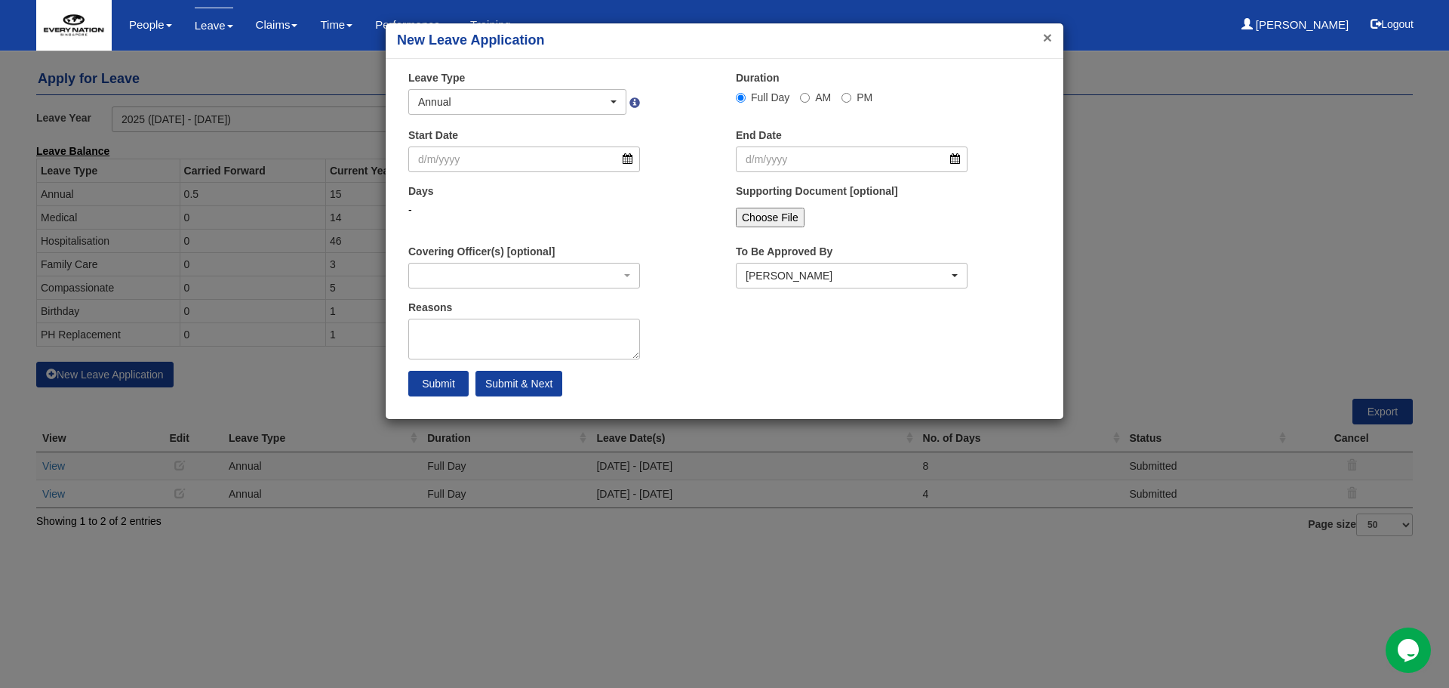
click at [1047, 38] on button "×" at bounding box center [1047, 37] width 9 height 16
